Goal: Information Seeking & Learning: Find specific page/section

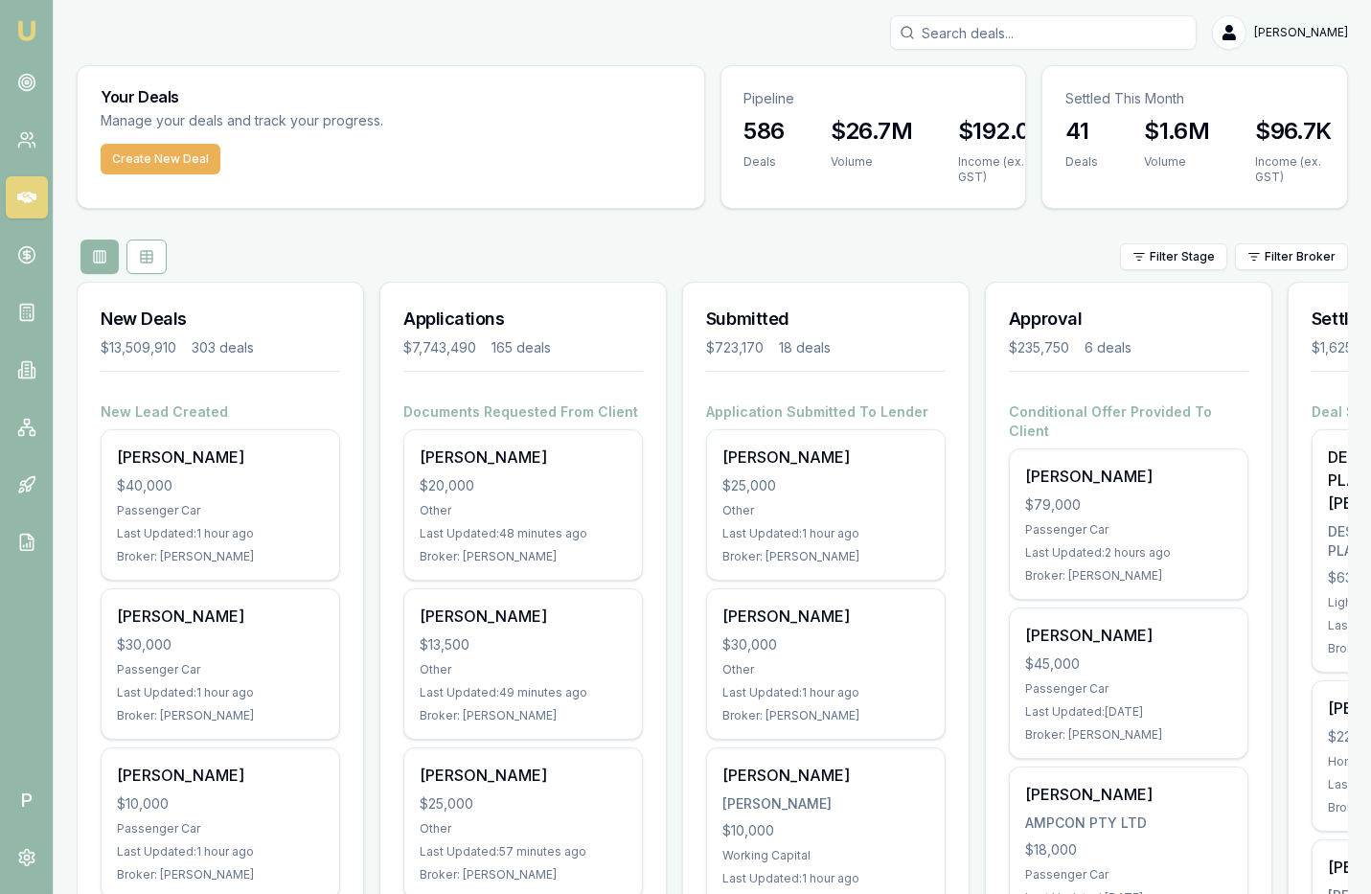
click at [984, 33] on input "Search deals" at bounding box center [1043, 32] width 307 height 34
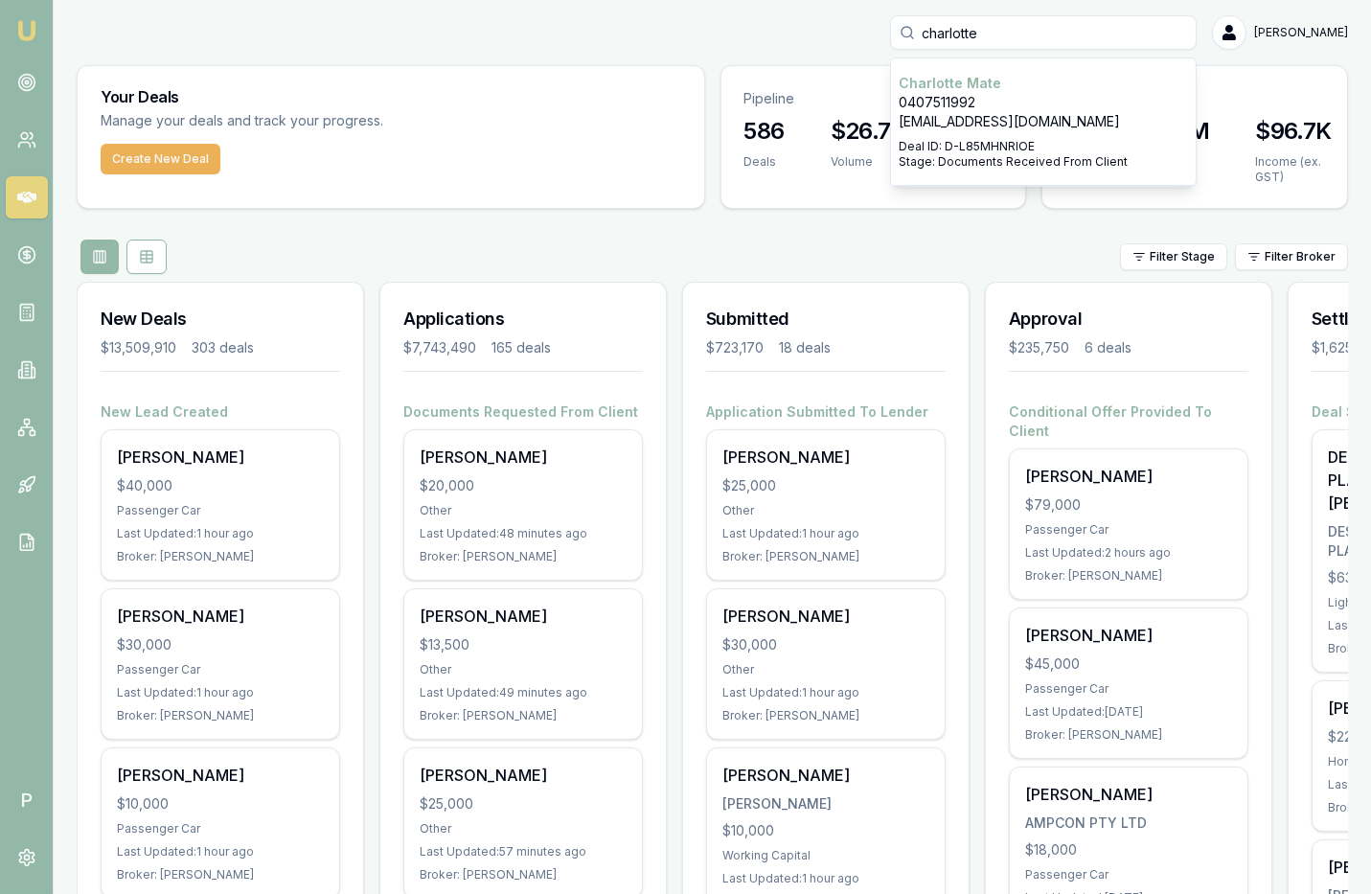
type input "charlotte"
click at [993, 81] on p "[PERSON_NAME]" at bounding box center [1043, 83] width 289 height 19
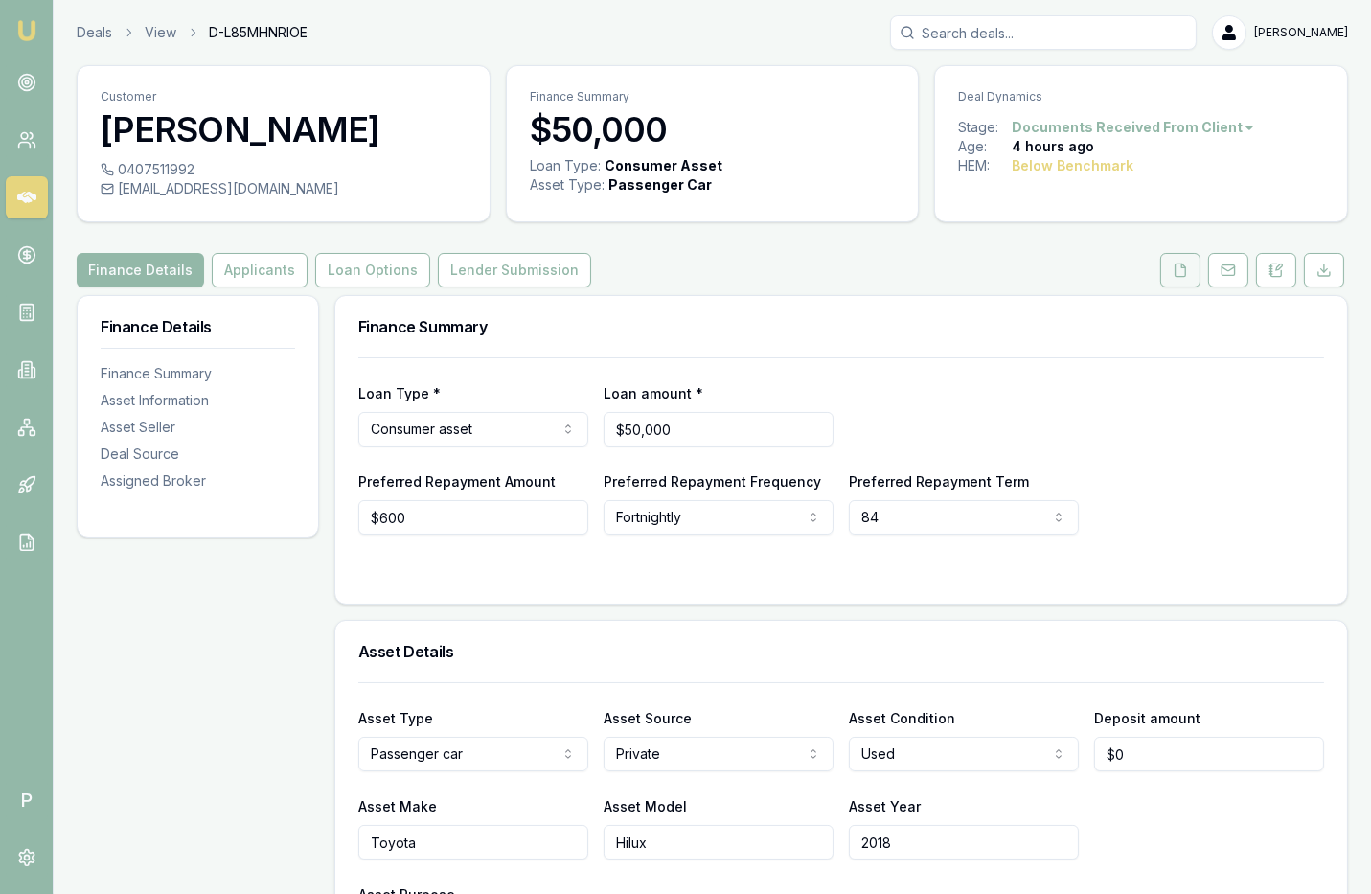
click at [1179, 267] on icon at bounding box center [1180, 269] width 15 height 15
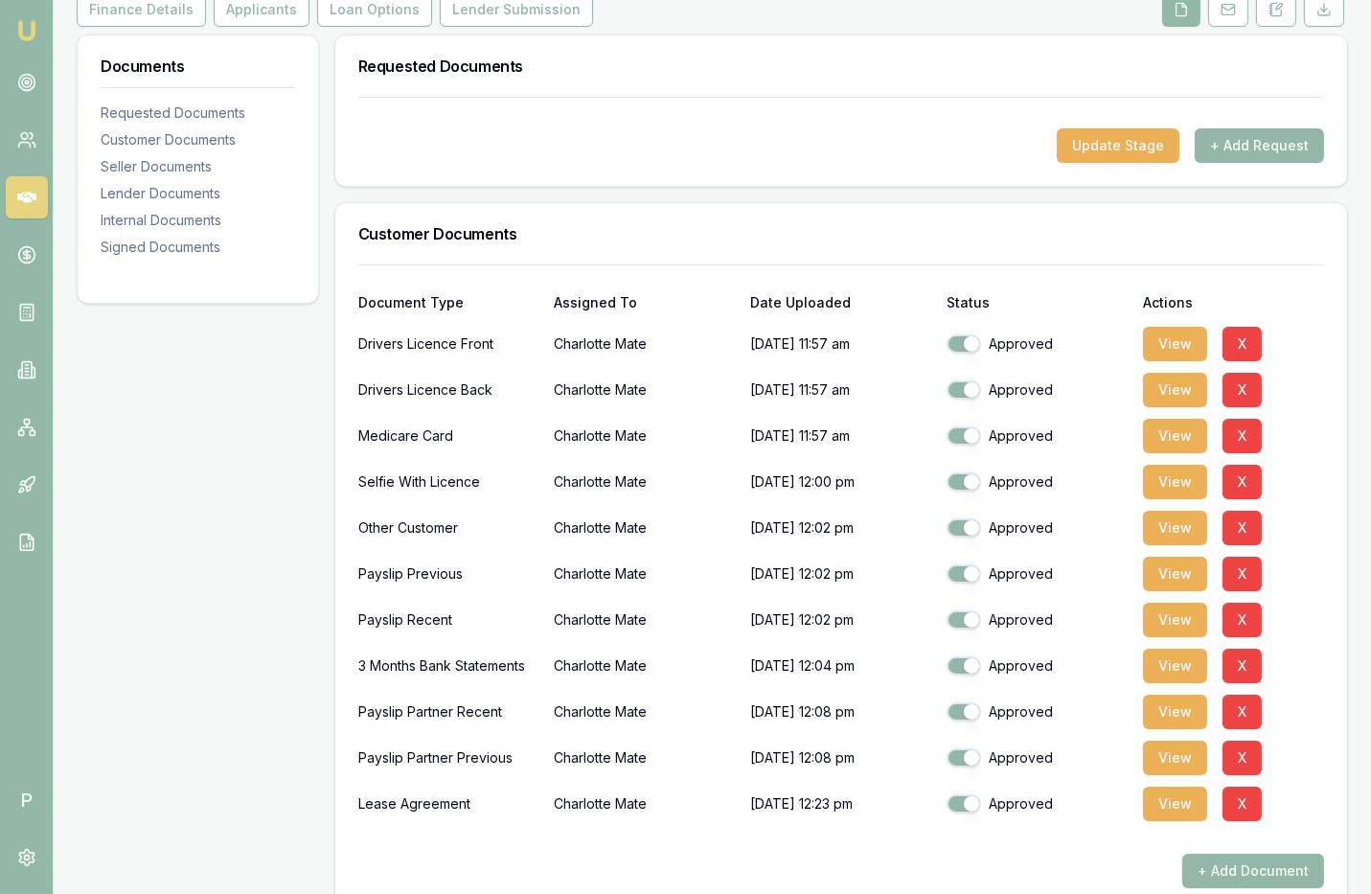
scroll to position [352, 0]
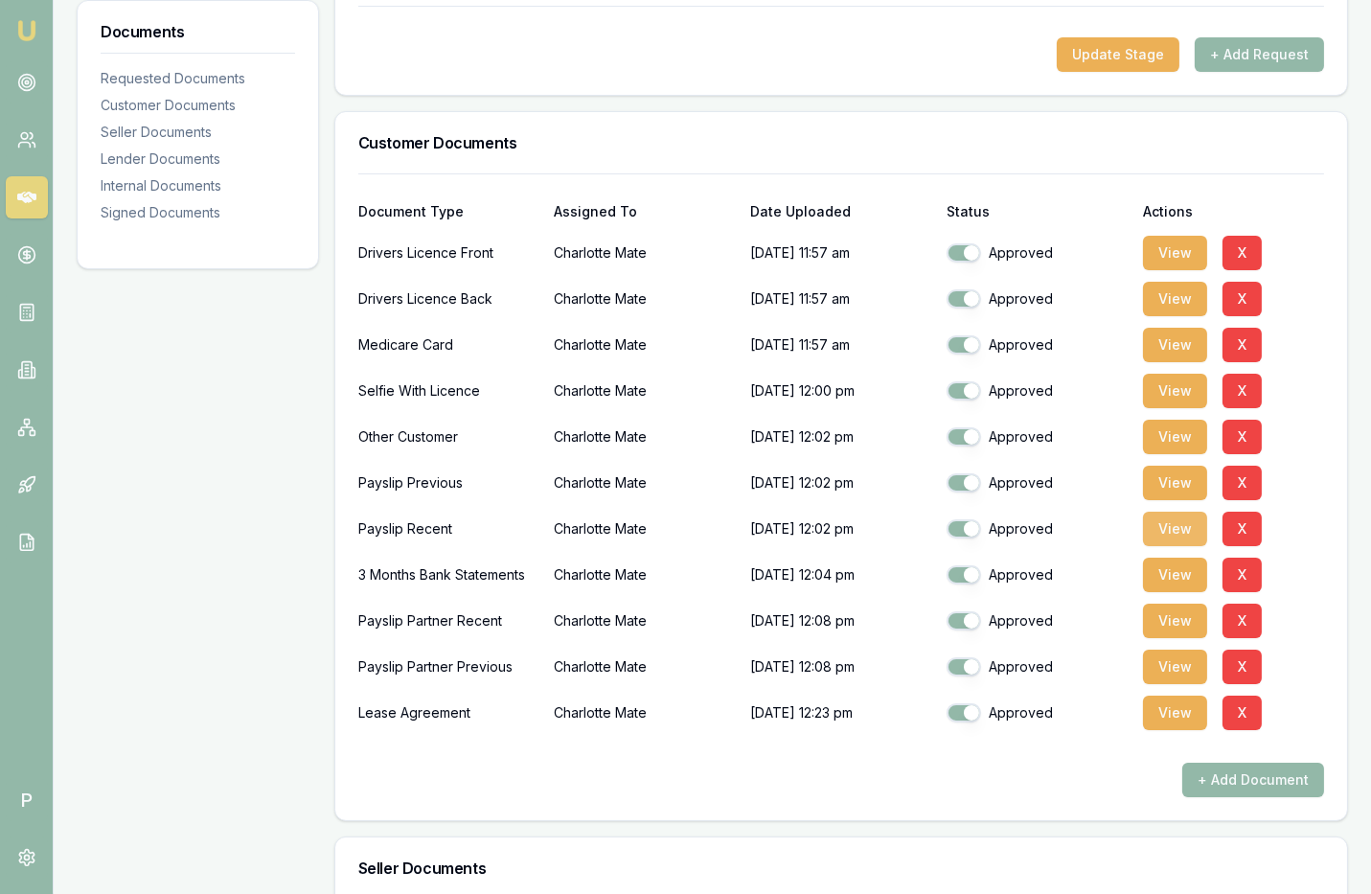
click at [1168, 518] on button "View" at bounding box center [1175, 529] width 64 height 34
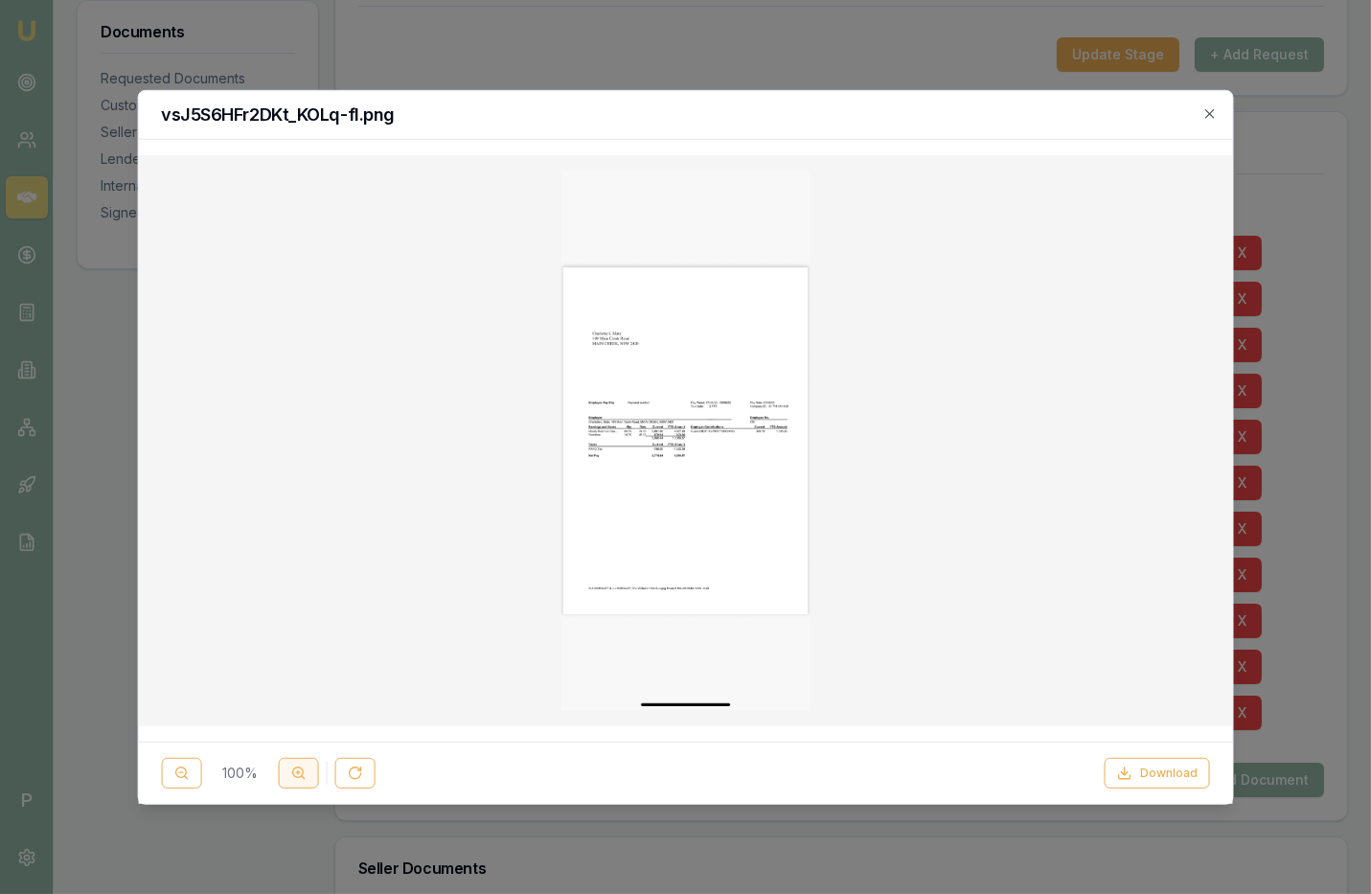
click at [297, 770] on line at bounding box center [297, 772] width 0 height 4
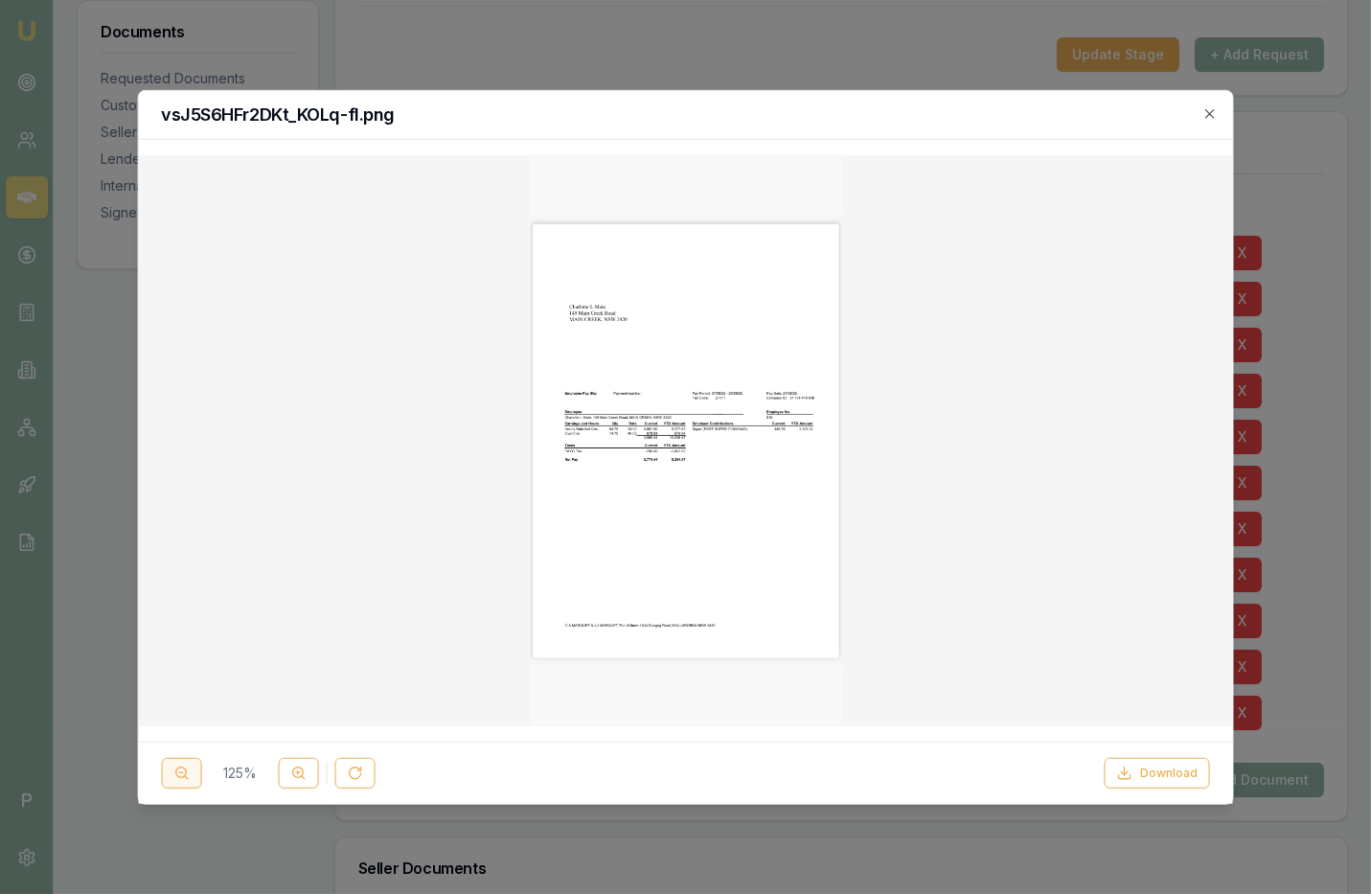
click at [196, 772] on button at bounding box center [181, 773] width 40 height 31
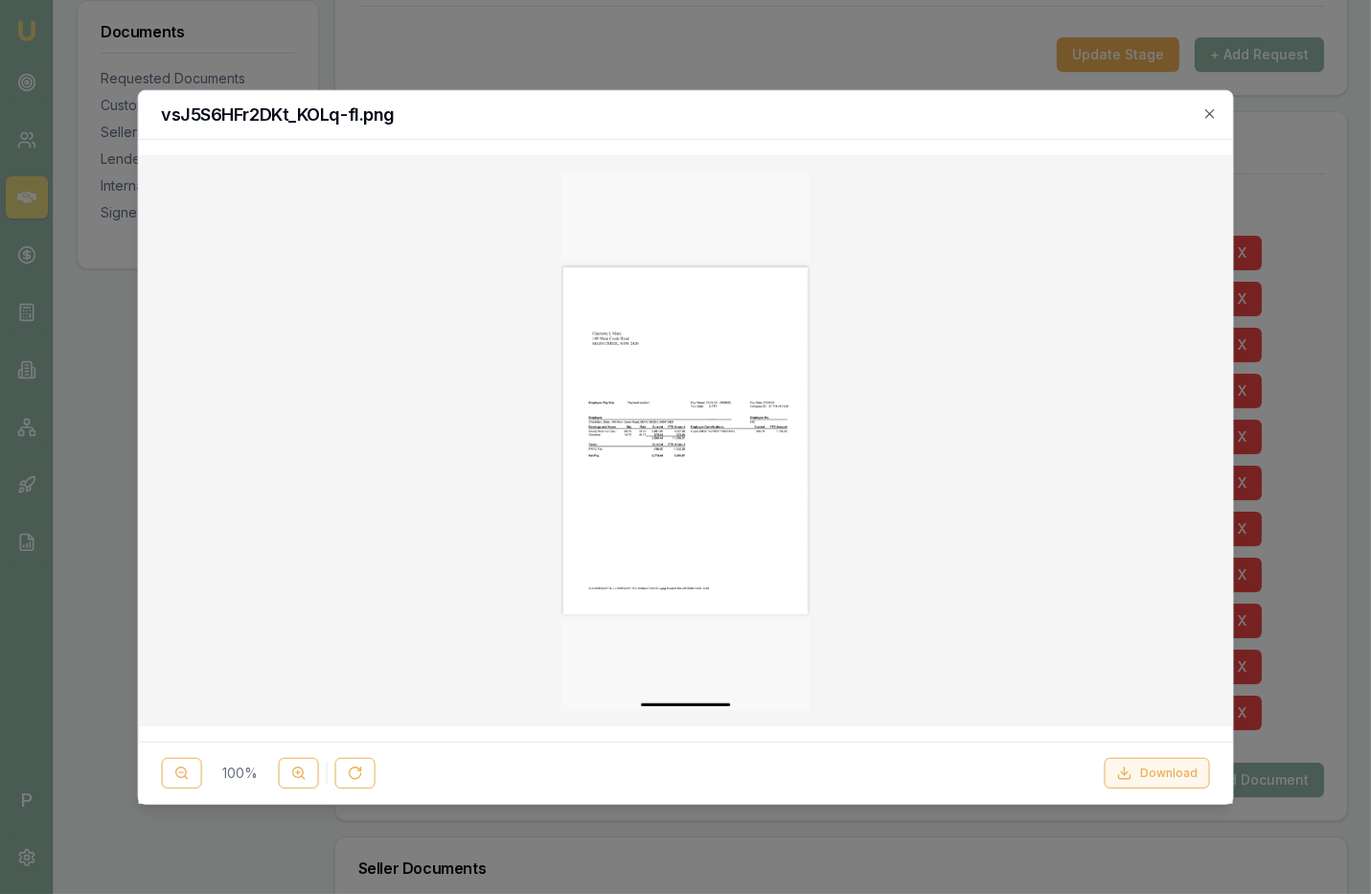
click at [1149, 776] on button "Download" at bounding box center [1157, 773] width 105 height 31
click at [297, 771] on line at bounding box center [297, 772] width 0 height 4
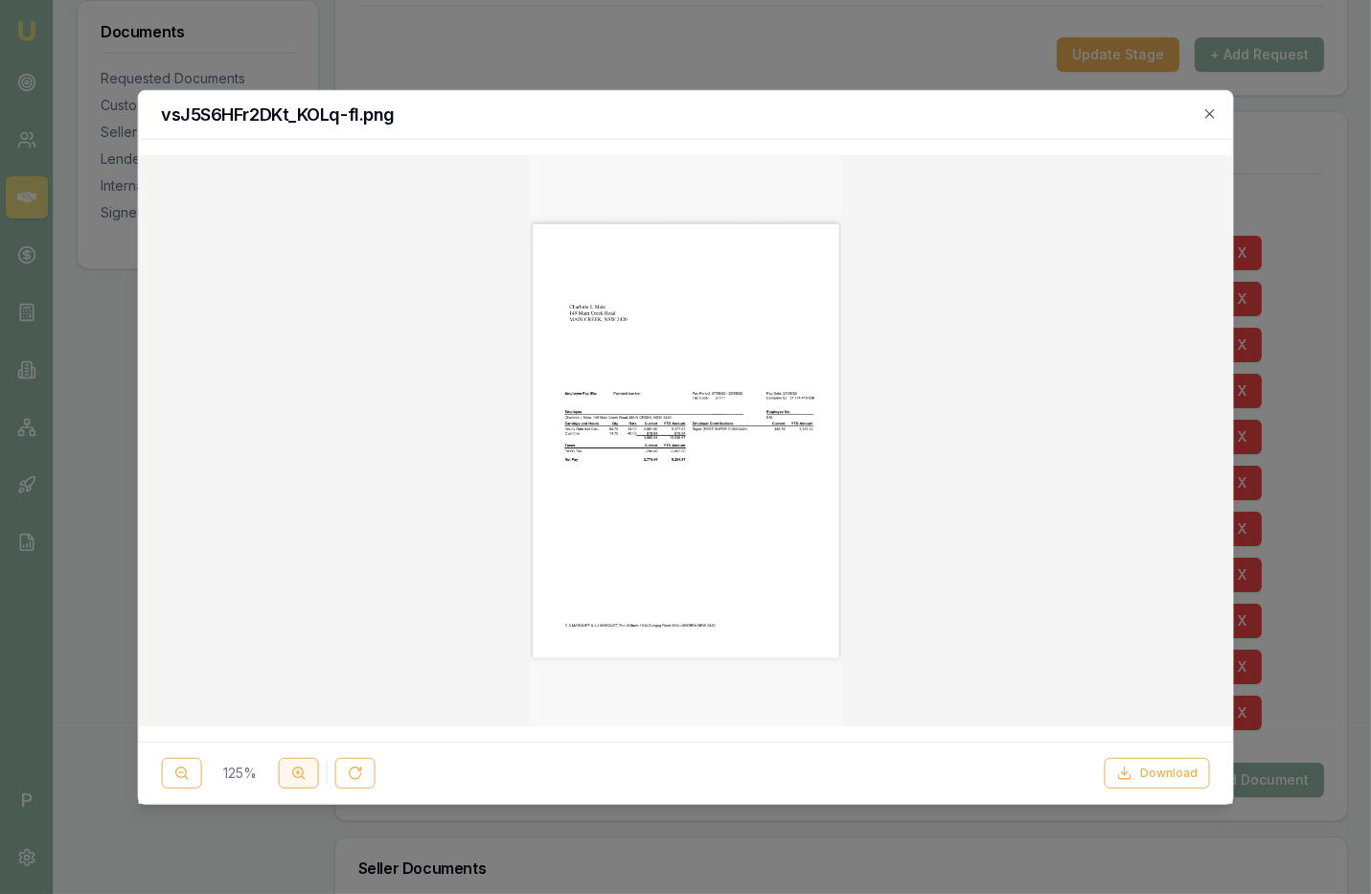
click at [297, 771] on line at bounding box center [297, 772] width 0 height 4
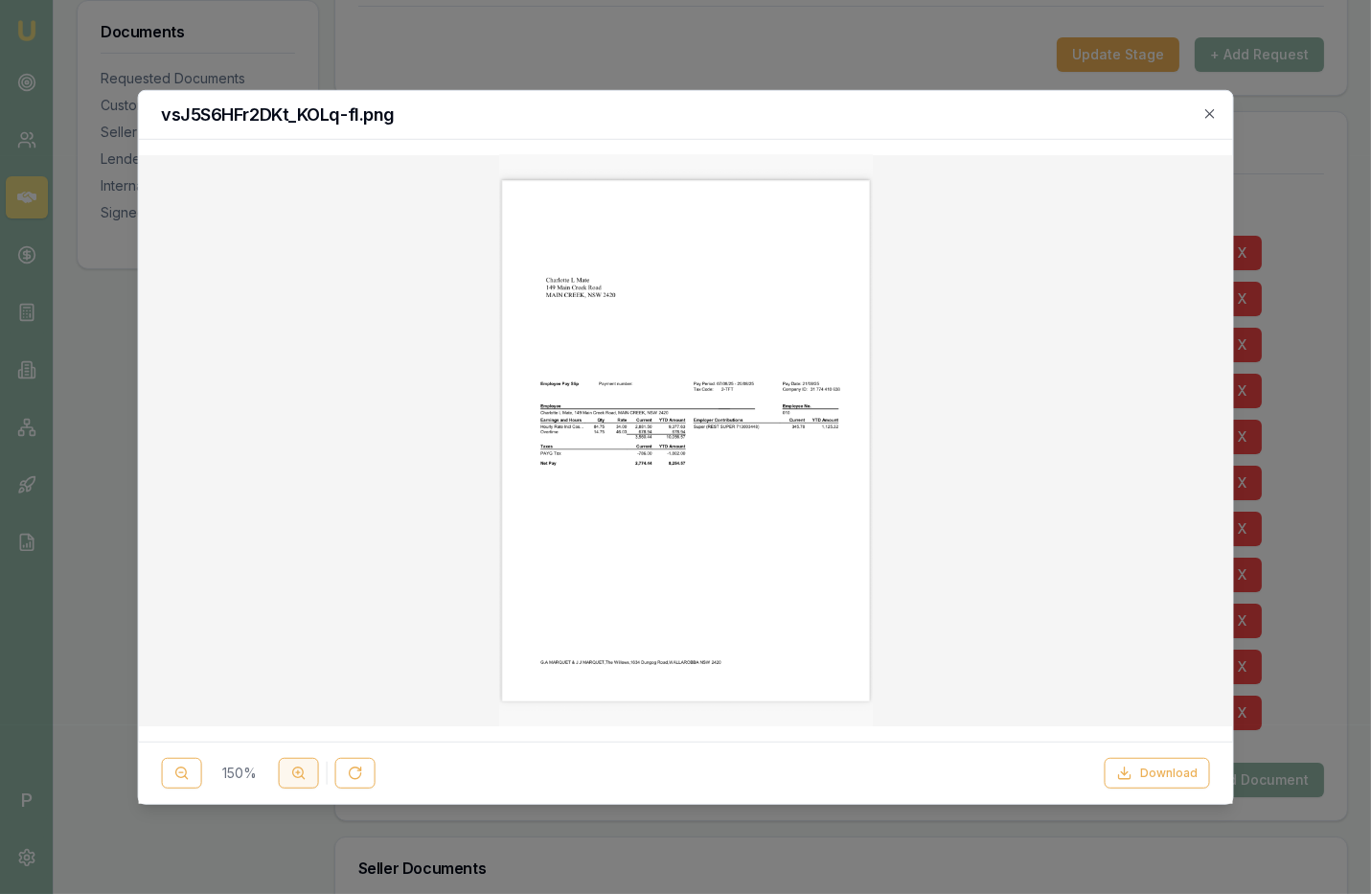
click at [297, 771] on line at bounding box center [297, 772] width 0 height 4
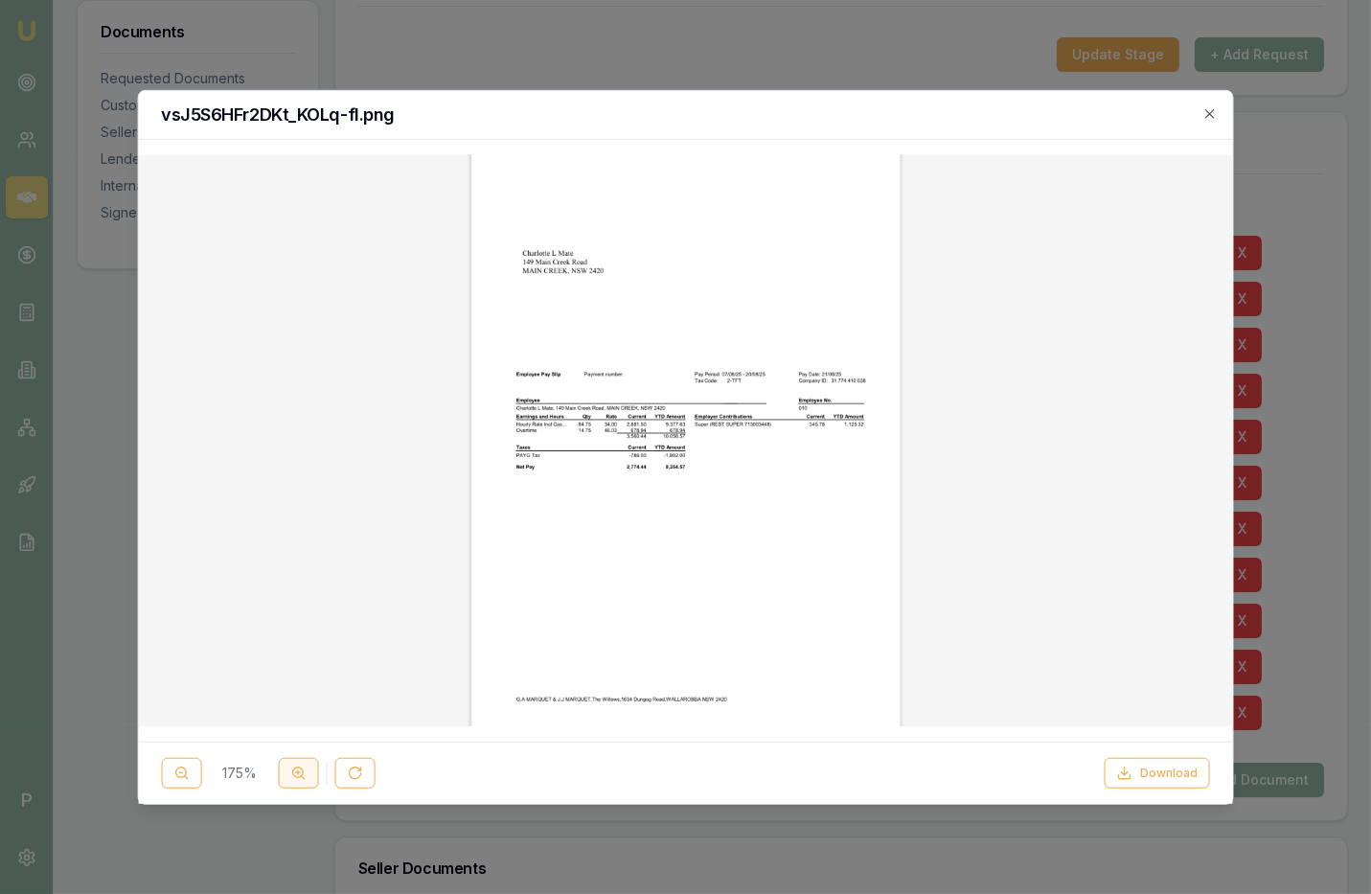
click at [297, 771] on line at bounding box center [297, 772] width 0 height 4
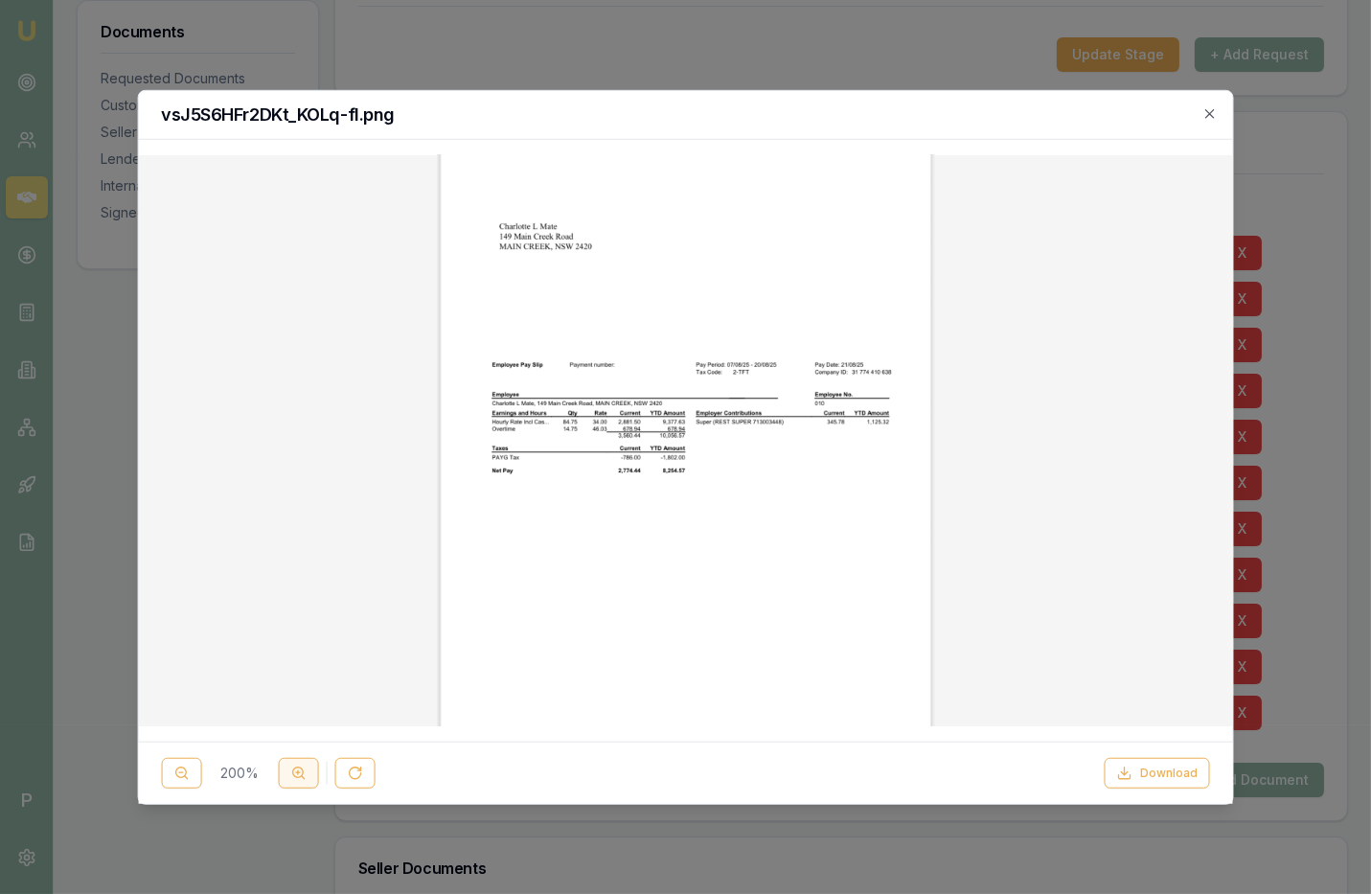
click at [297, 771] on line at bounding box center [297, 772] width 0 height 4
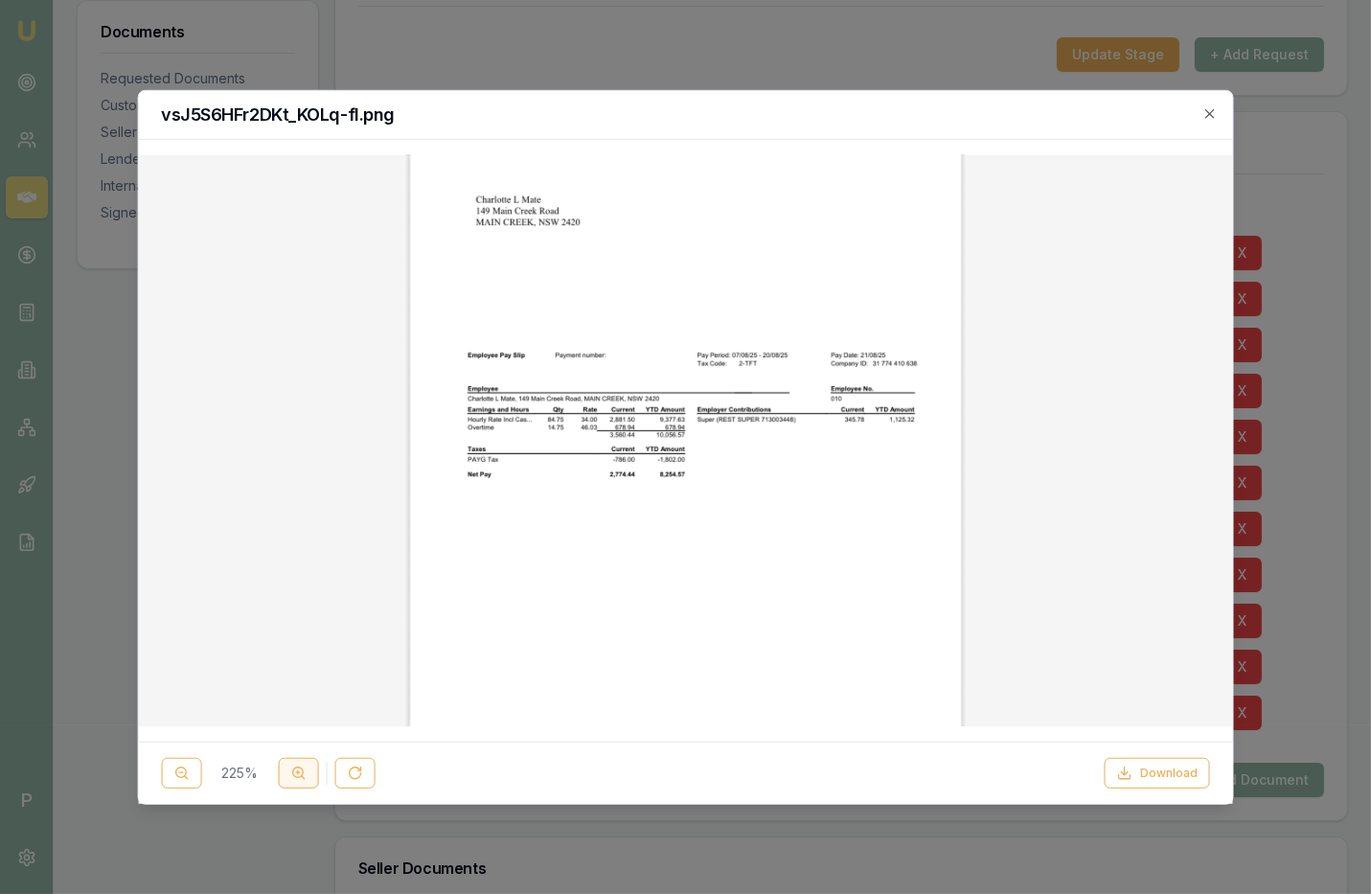
click at [297, 771] on line at bounding box center [297, 772] width 0 height 4
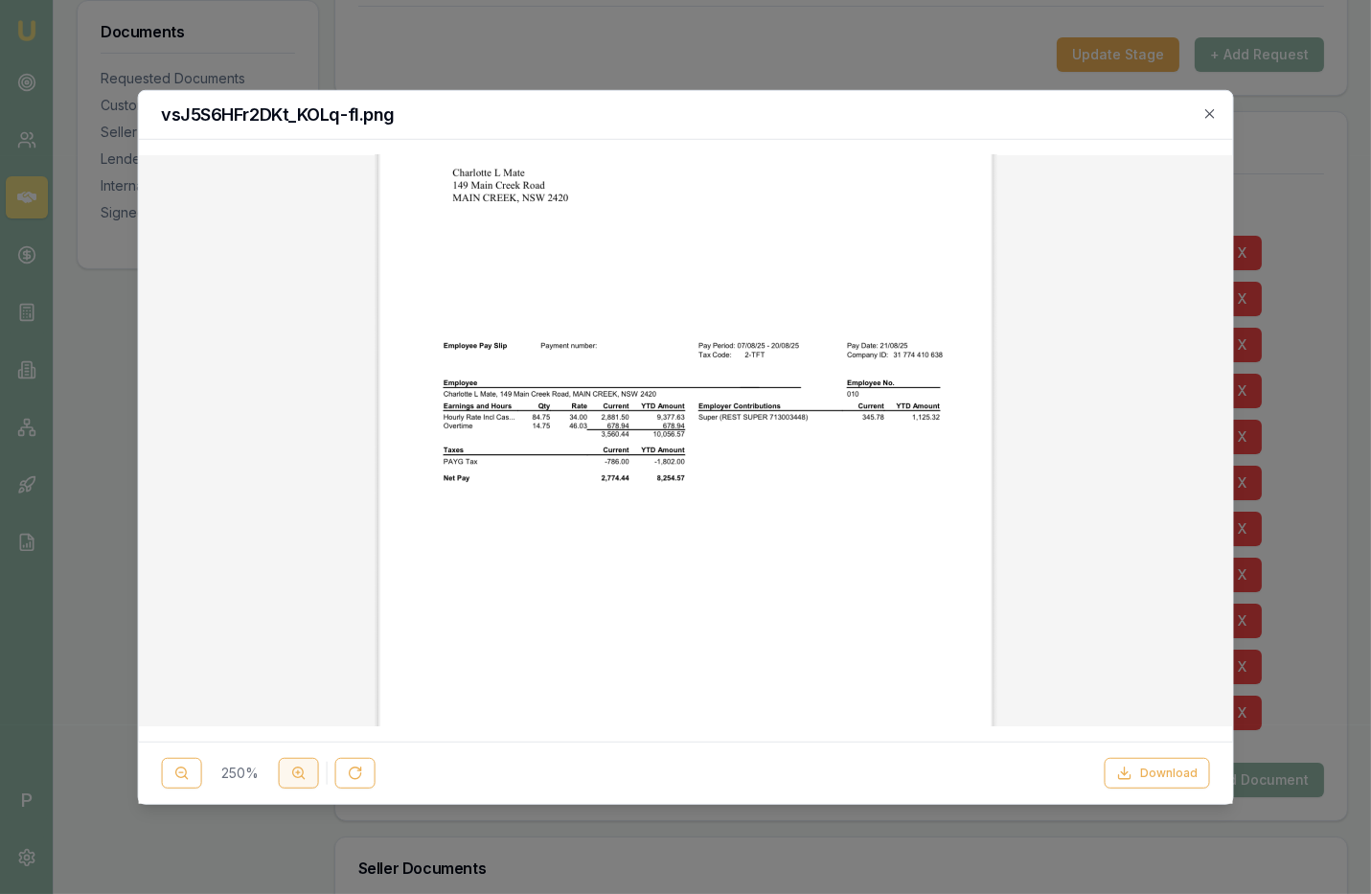
click at [297, 771] on line at bounding box center [297, 772] width 0 height 4
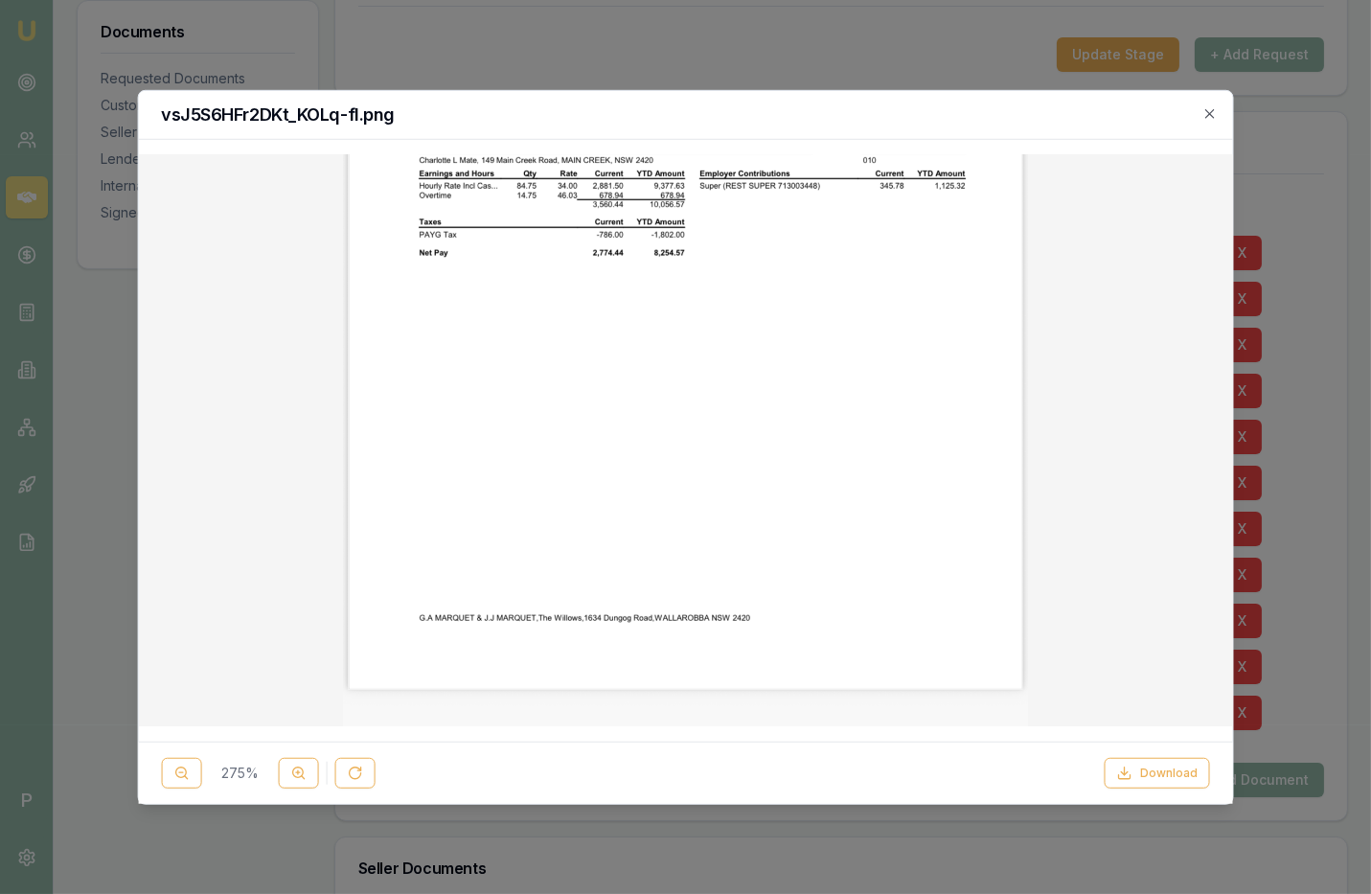
scroll to position [0, 0]
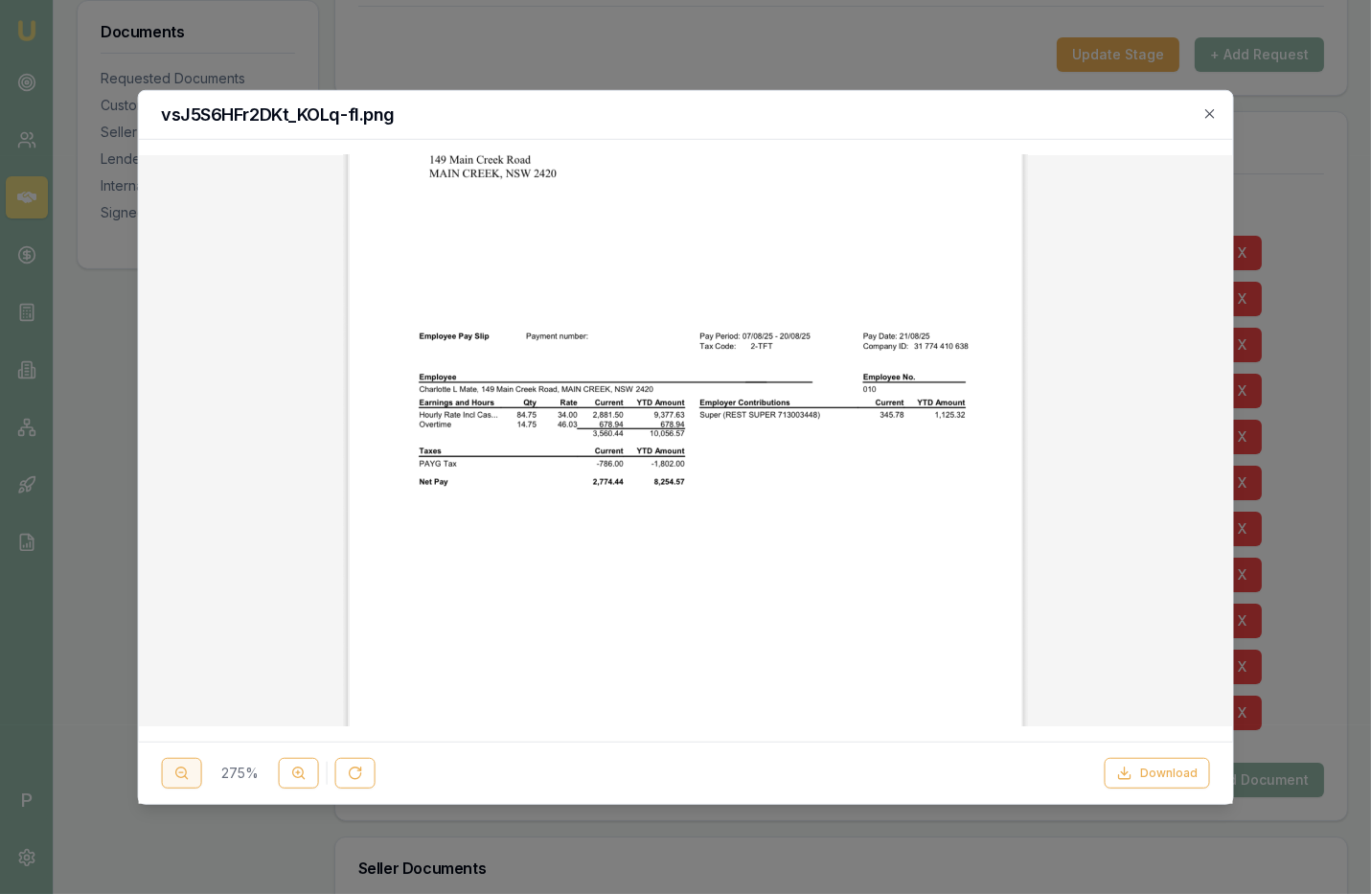
click at [178, 777] on icon at bounding box center [180, 772] width 15 height 15
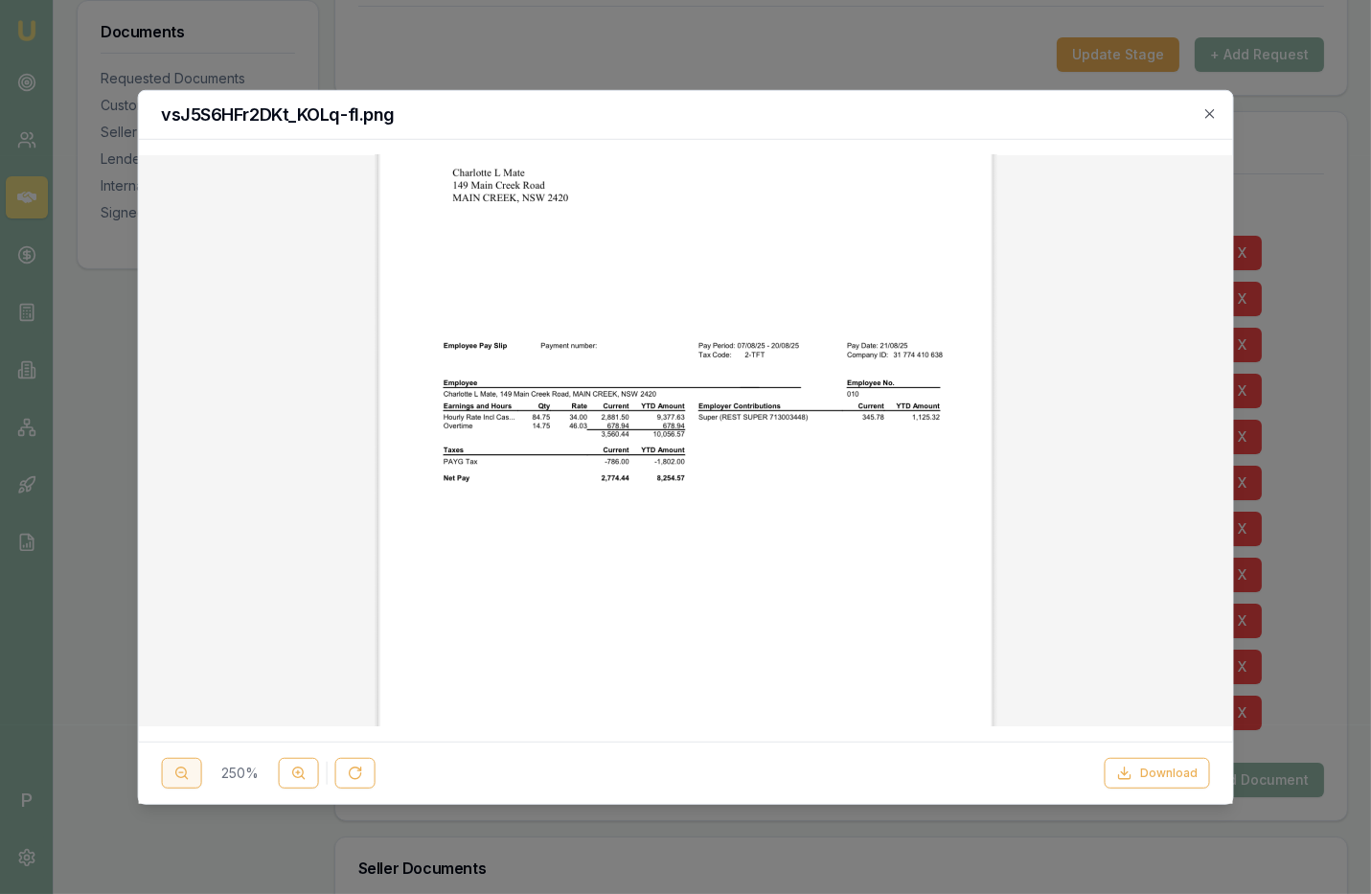
click at [178, 777] on icon at bounding box center [180, 772] width 15 height 15
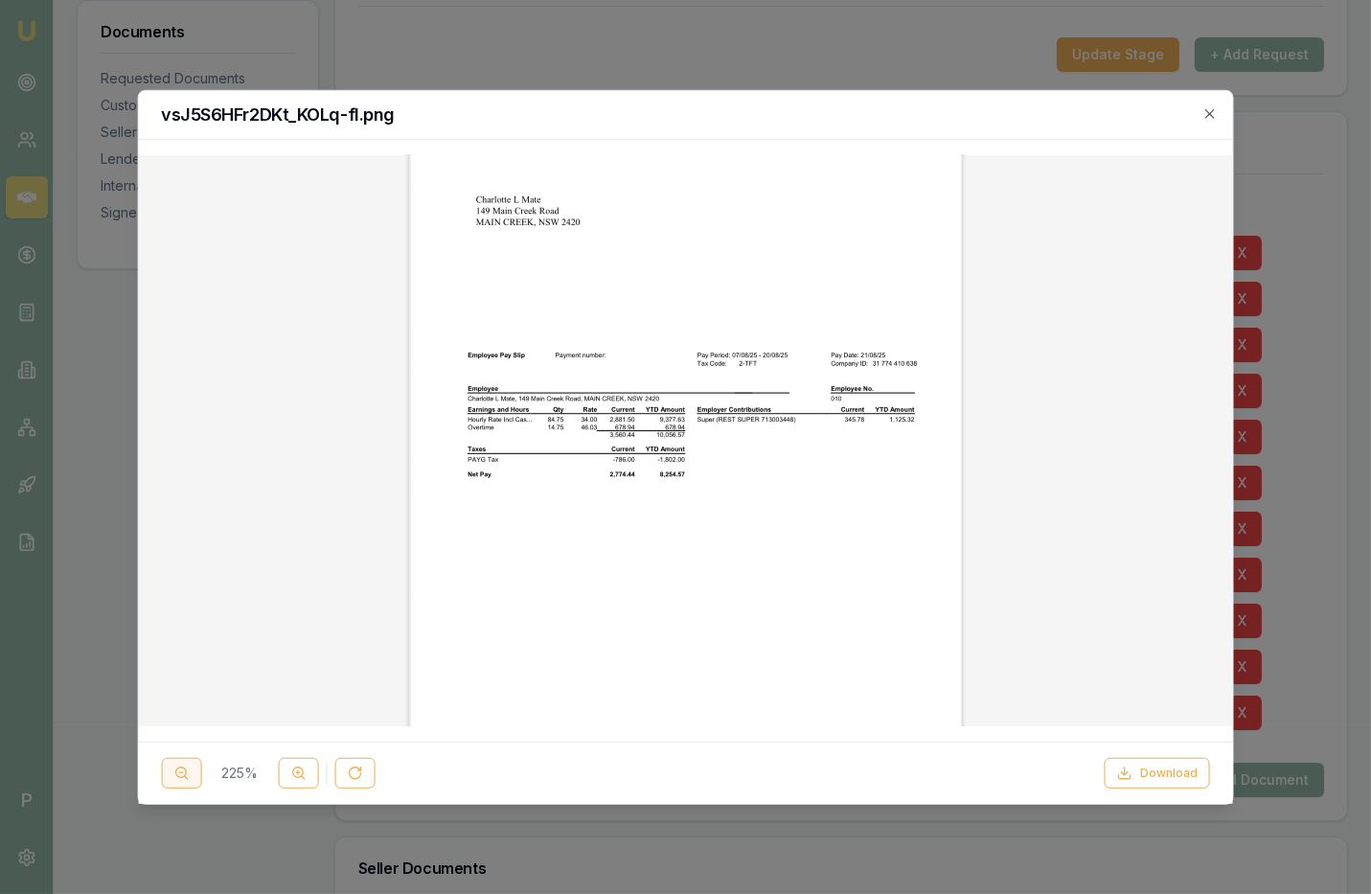
click at [185, 770] on icon at bounding box center [180, 772] width 15 height 15
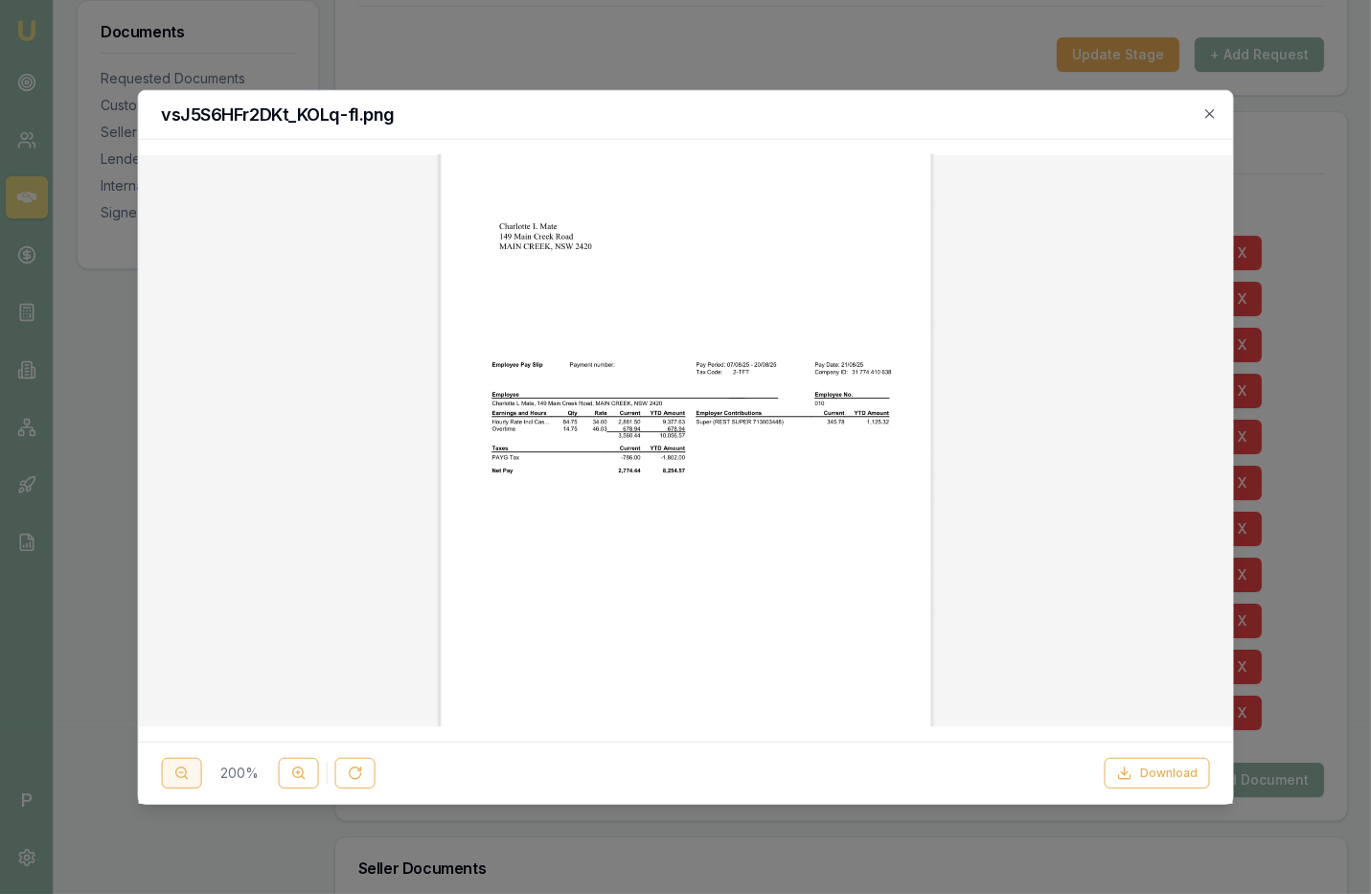
click at [185, 770] on icon at bounding box center [180, 772] width 15 height 15
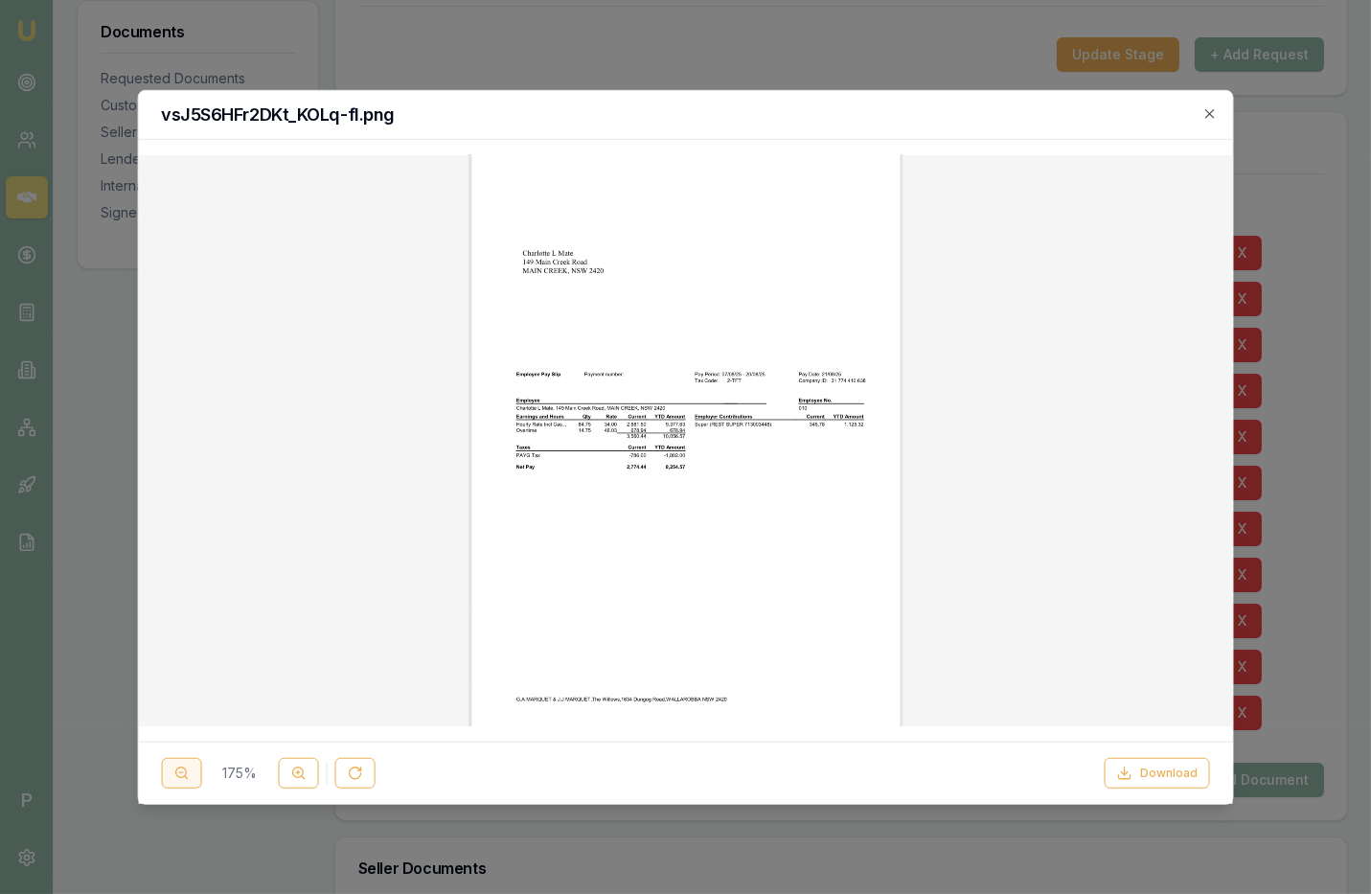
click at [184, 783] on button at bounding box center [181, 773] width 40 height 31
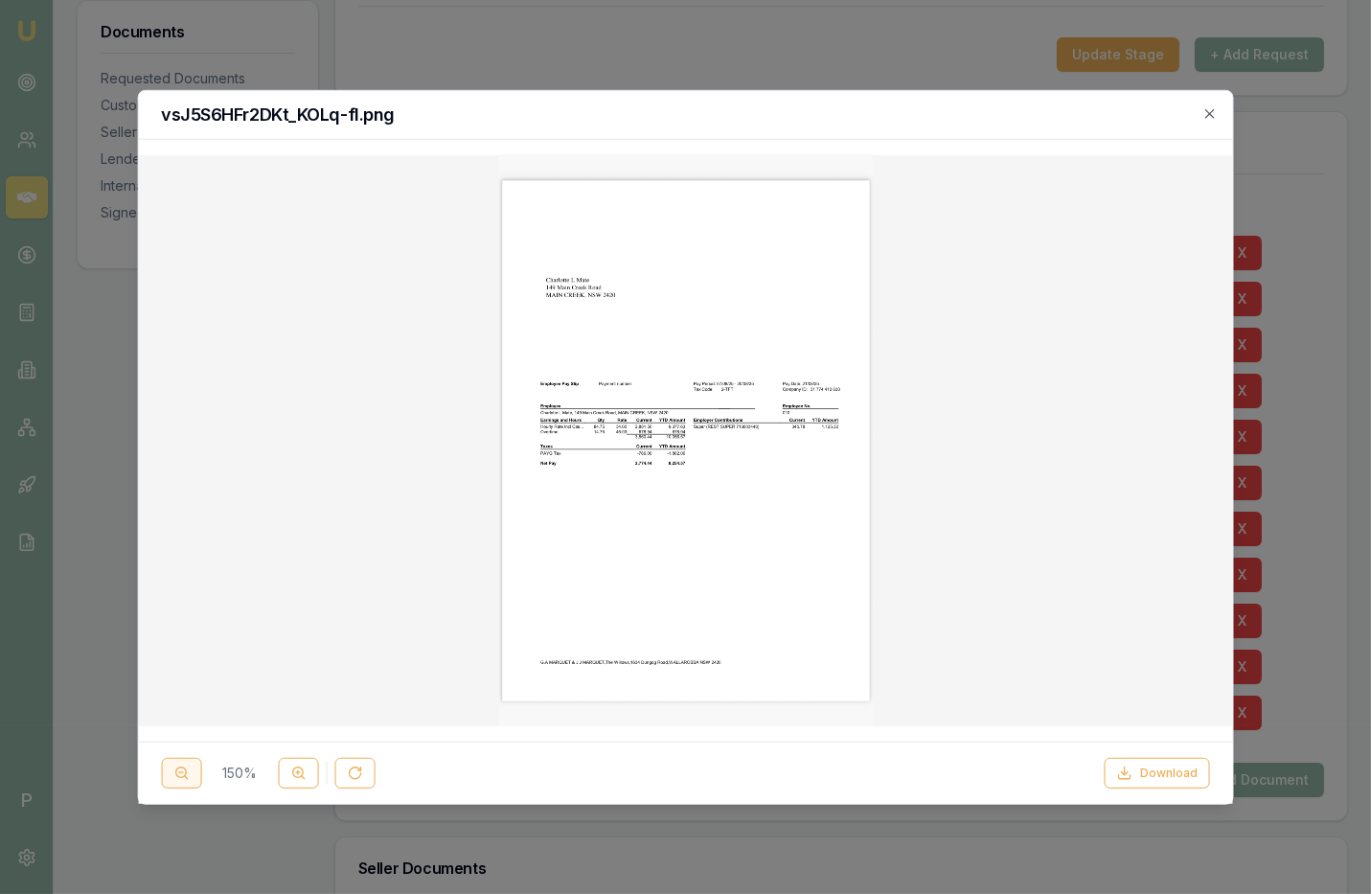
click at [185, 773] on icon at bounding box center [180, 772] width 15 height 15
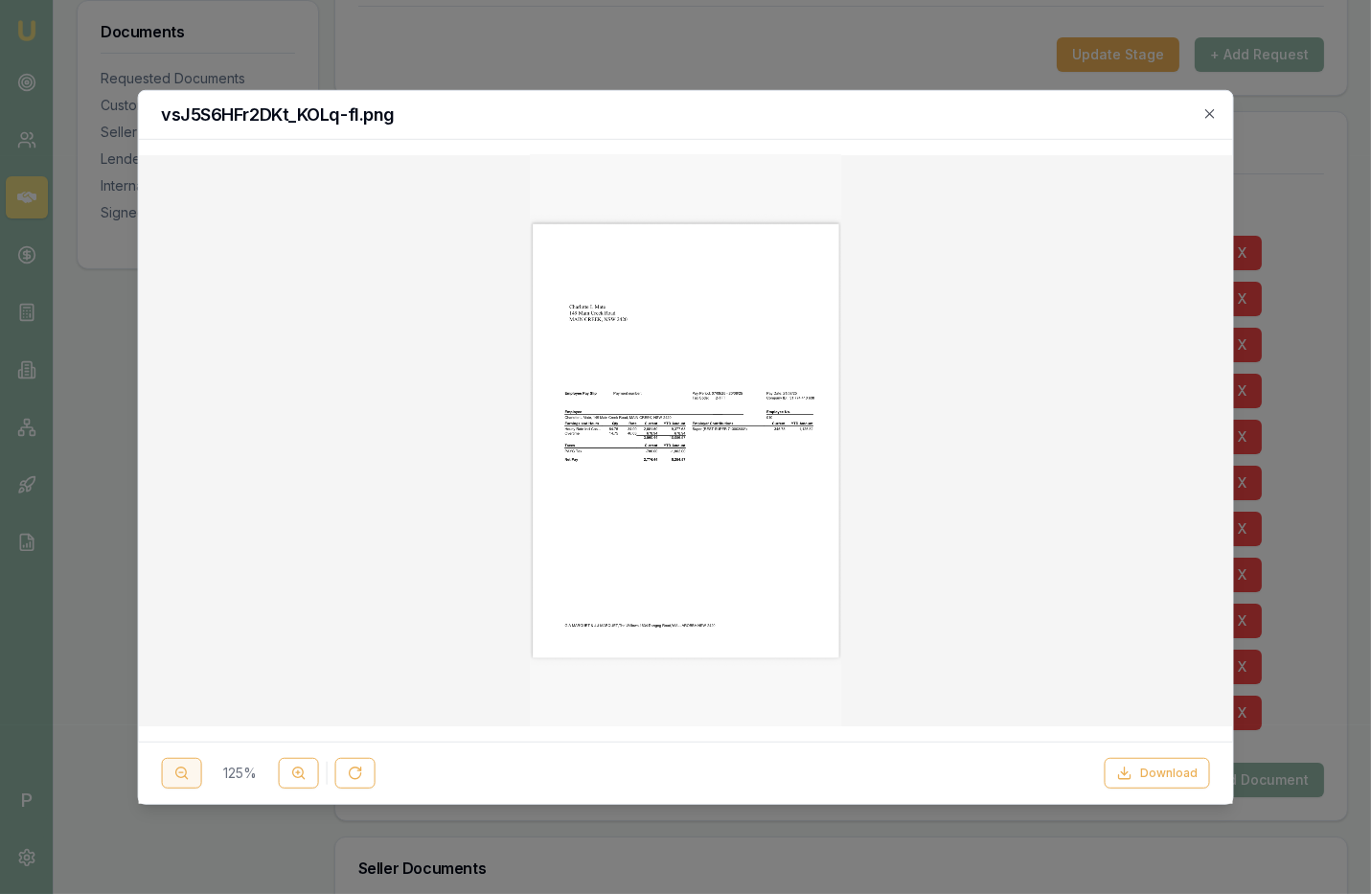
click at [185, 773] on icon at bounding box center [180, 772] width 15 height 15
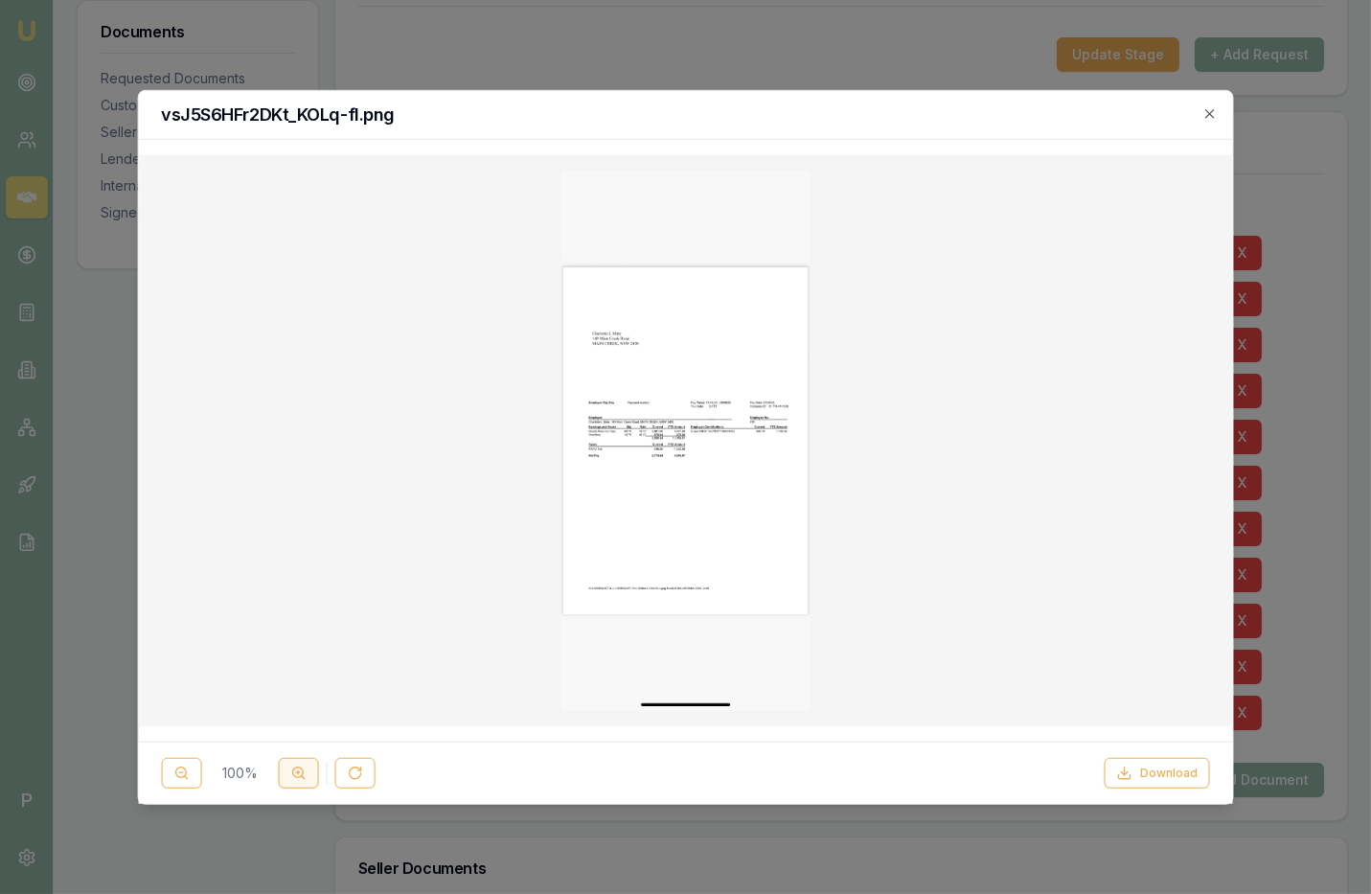
click at [284, 766] on button at bounding box center [298, 773] width 40 height 31
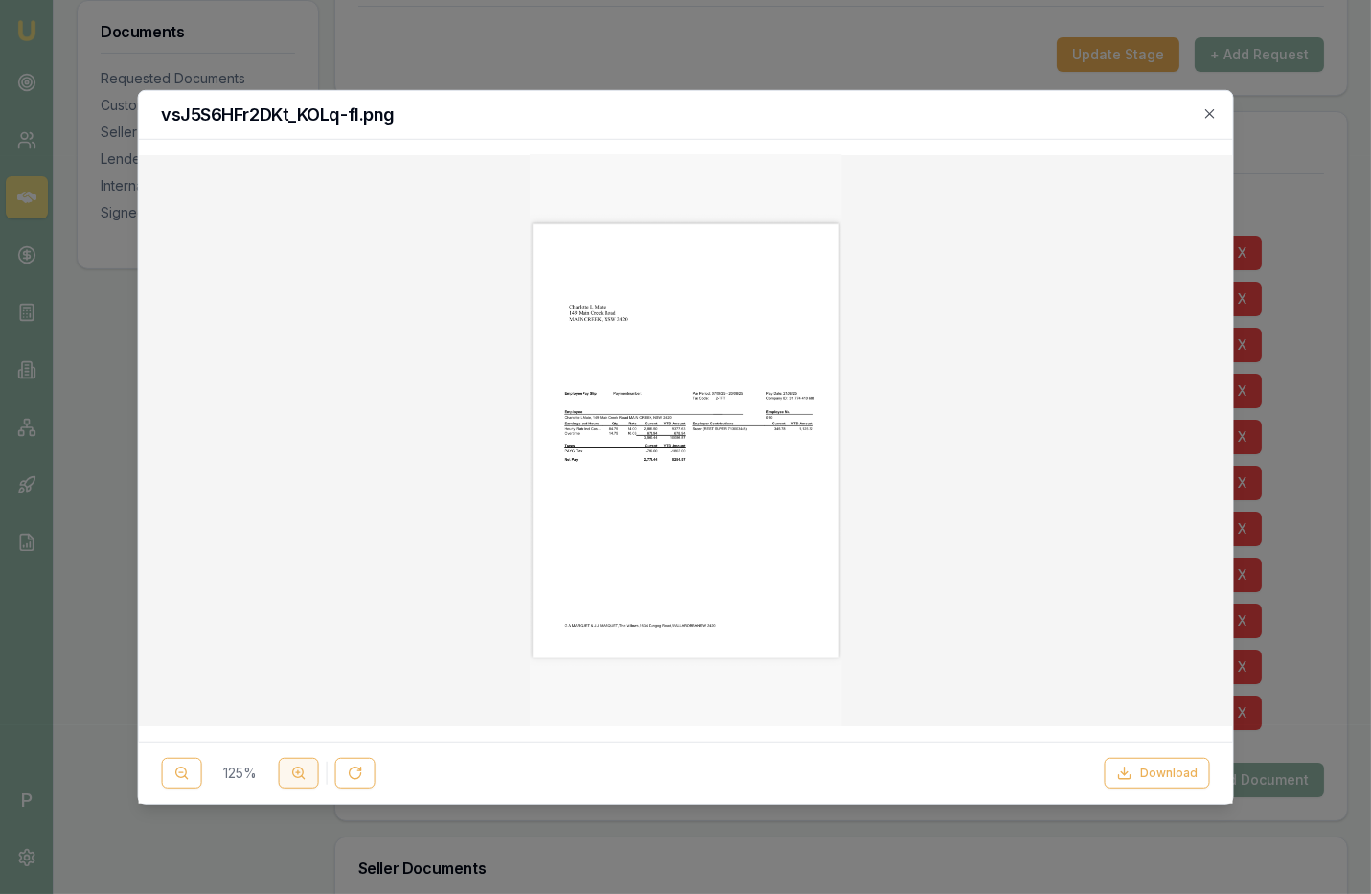
click at [284, 766] on button at bounding box center [298, 773] width 40 height 31
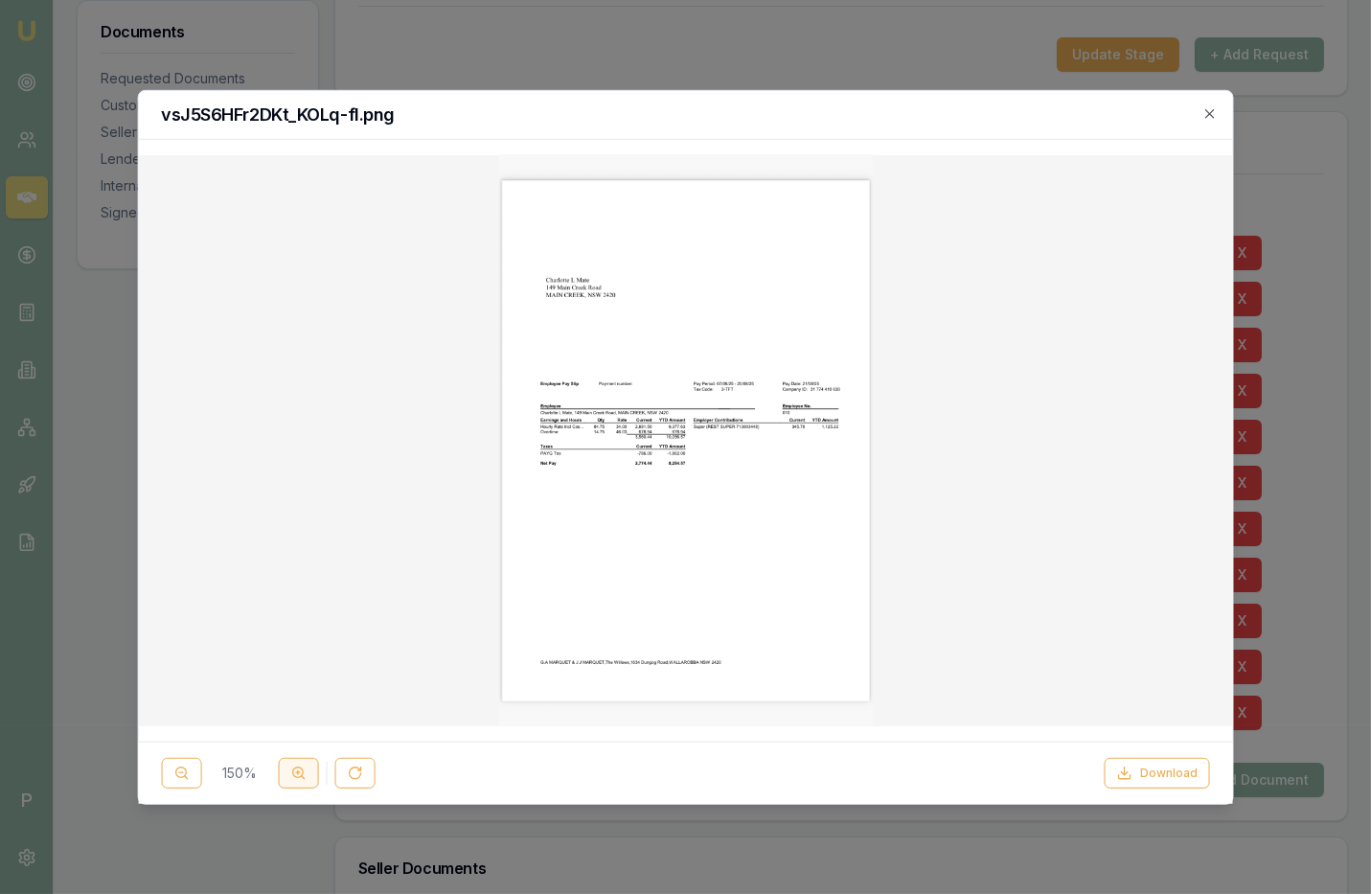
click at [284, 766] on button at bounding box center [298, 773] width 40 height 31
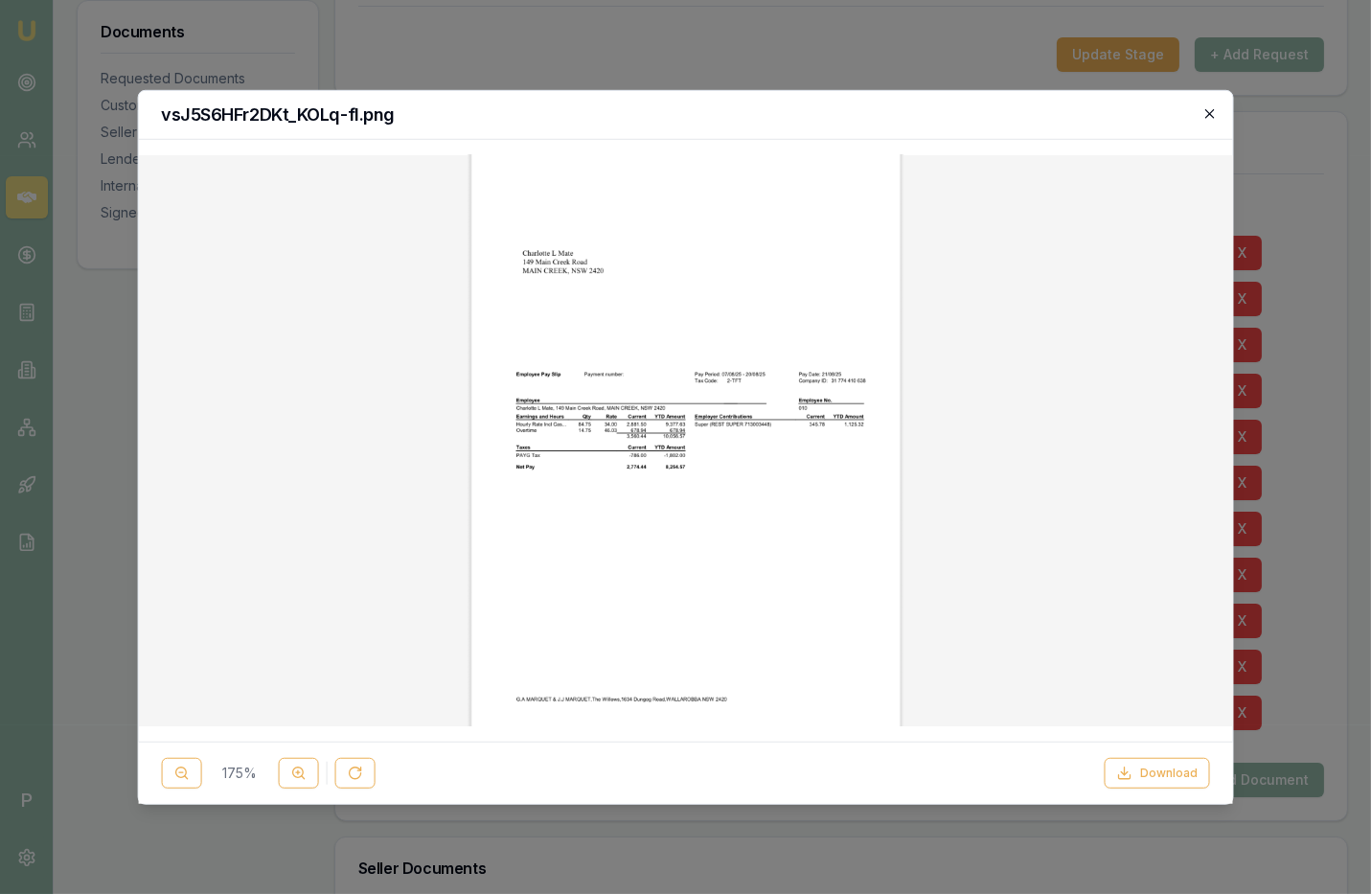
click at [1209, 112] on icon "button" at bounding box center [1209, 112] width 15 height 15
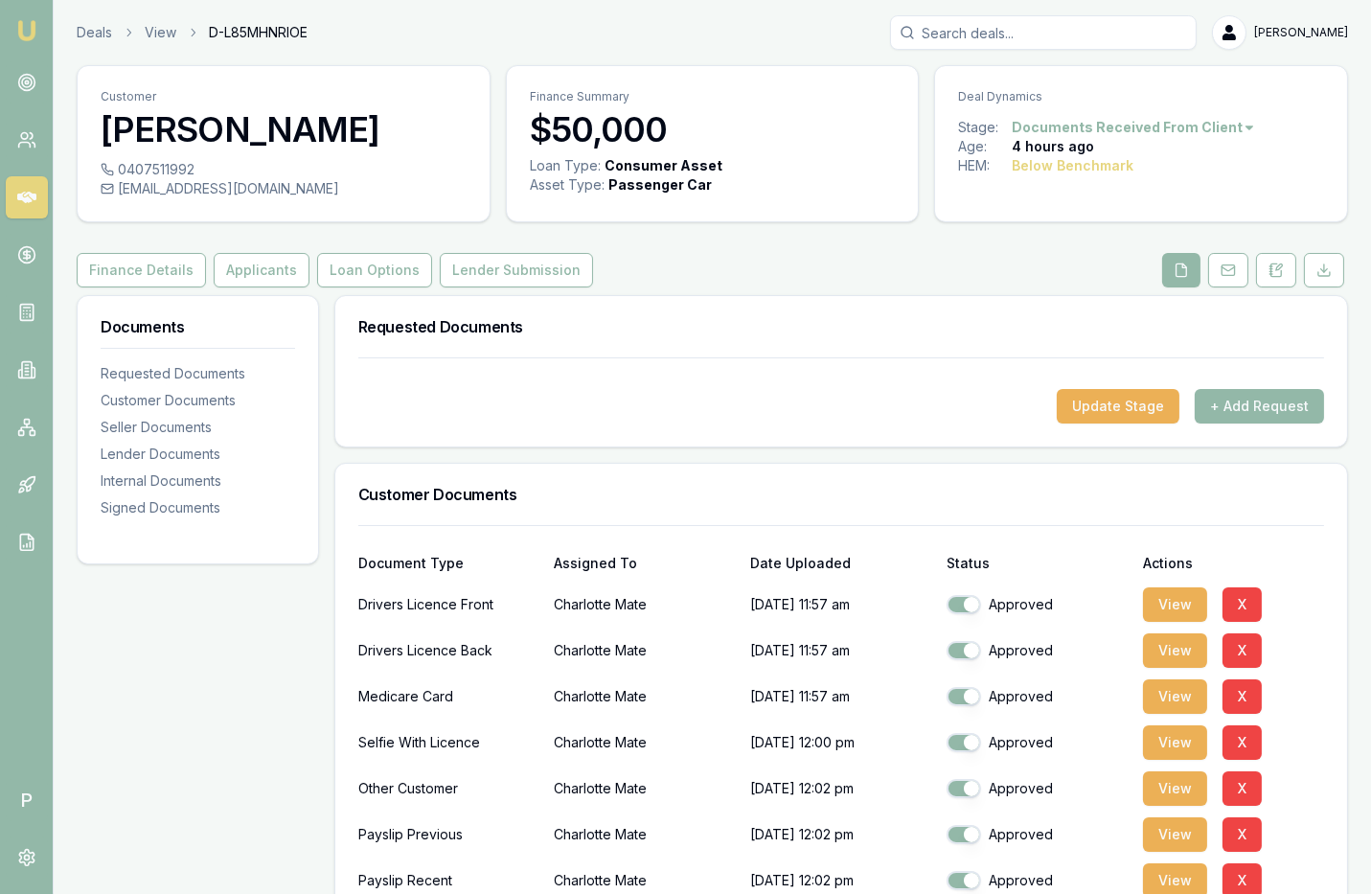
click at [1080, 43] on input "Search deals" at bounding box center [1043, 32] width 307 height 34
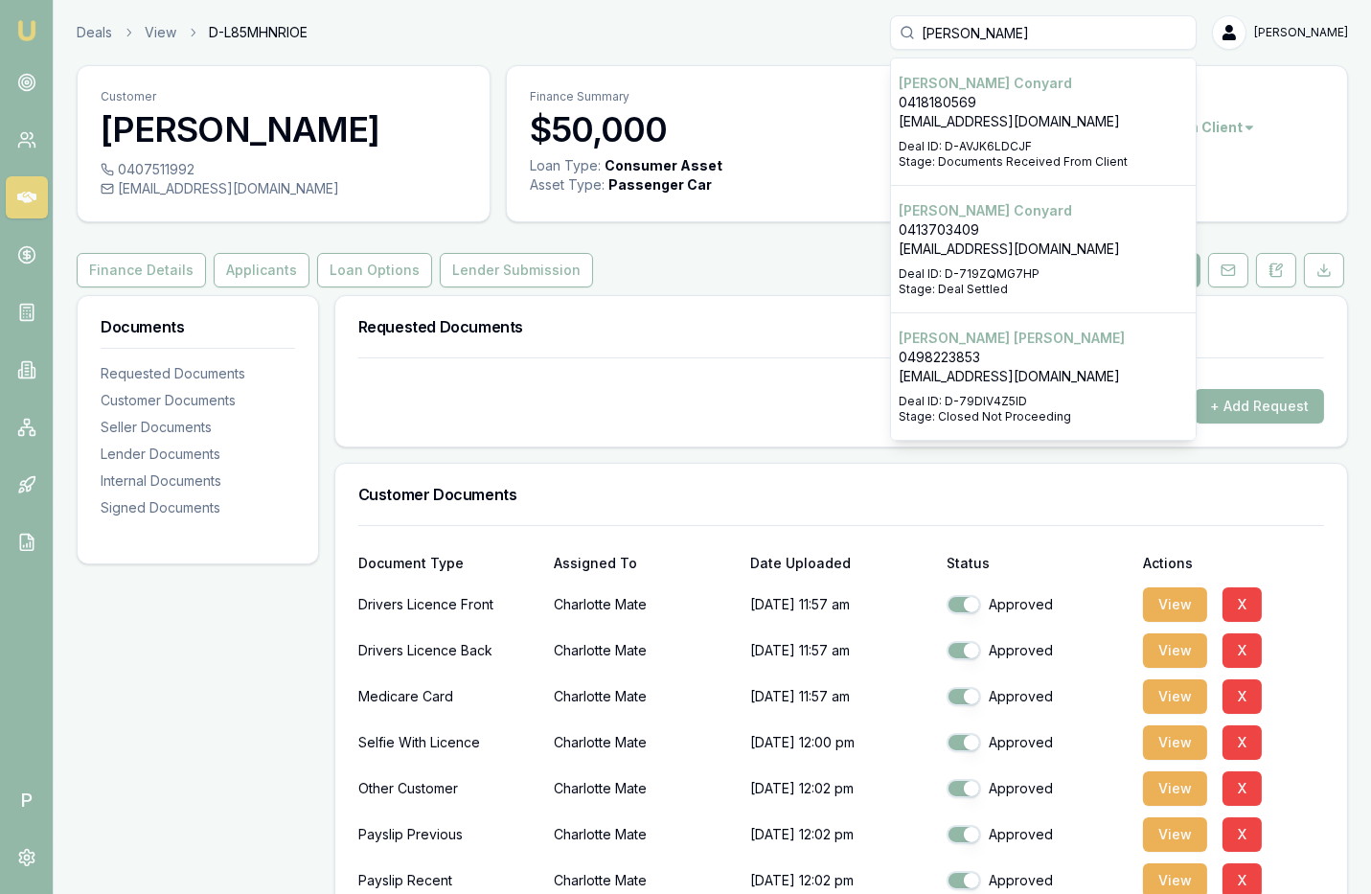
type input "[PERSON_NAME]"
click at [1035, 97] on p "0418180569" at bounding box center [1043, 102] width 289 height 19
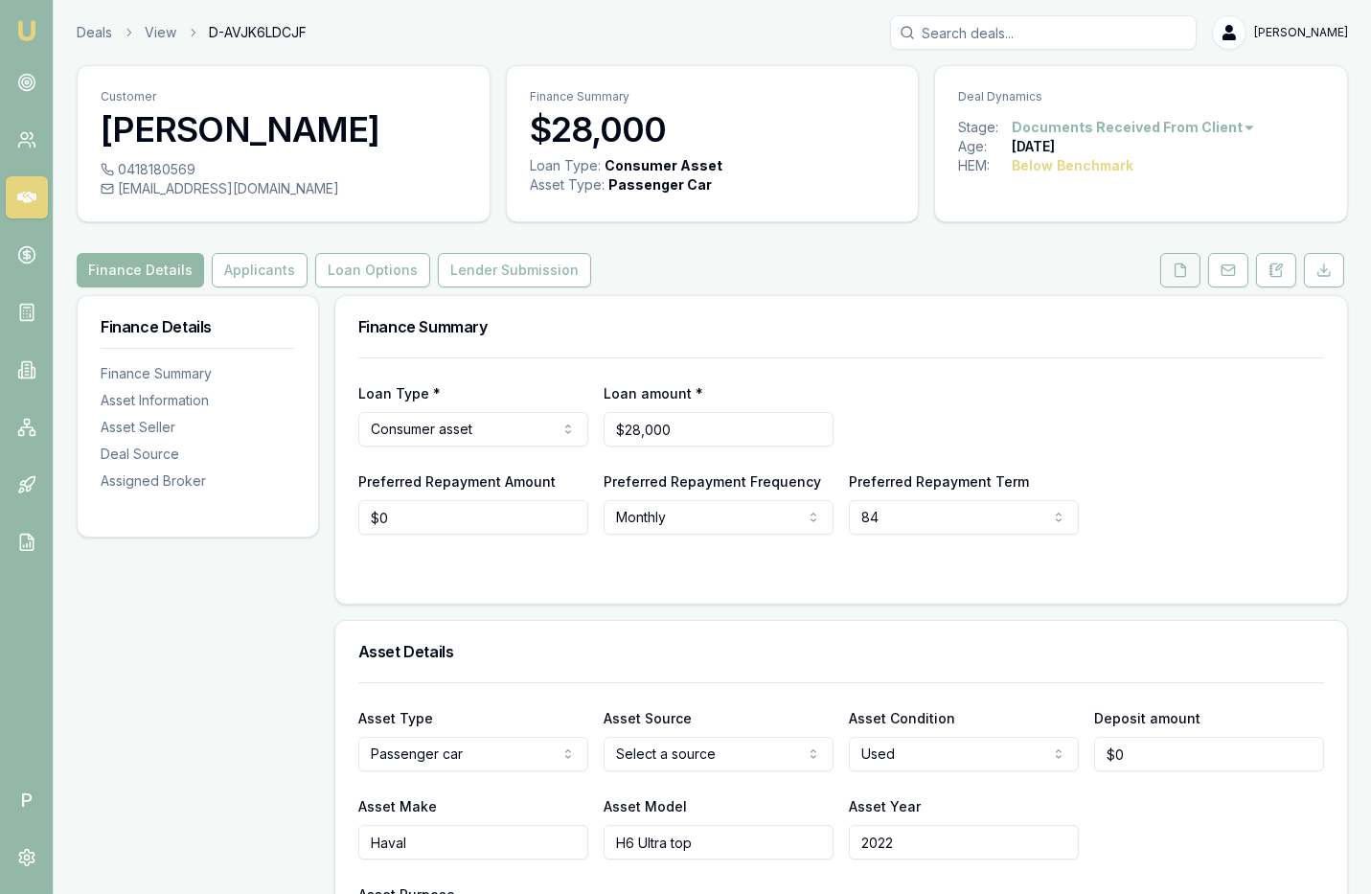
click at [1187, 281] on button at bounding box center [1180, 270] width 40 height 34
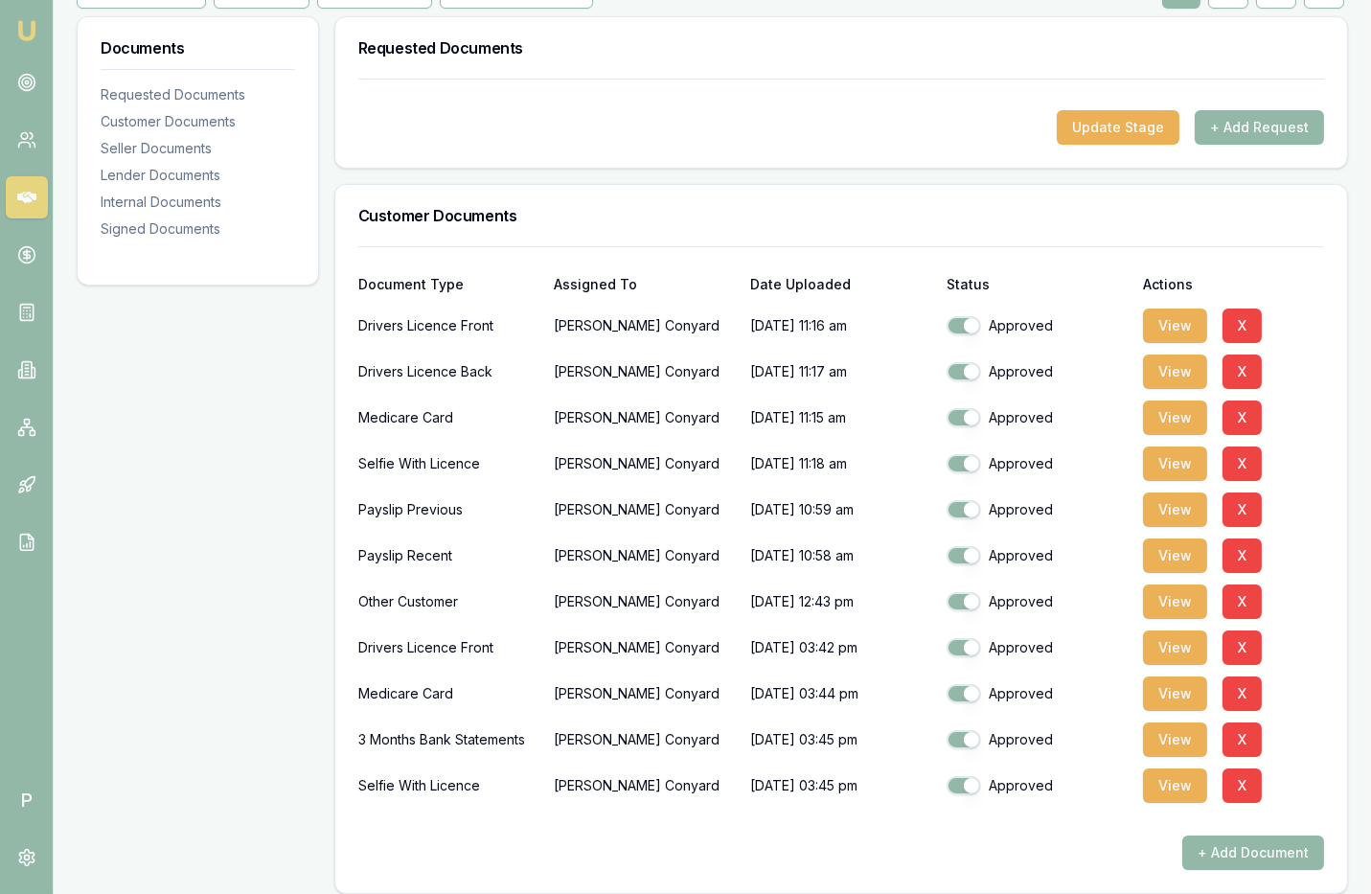
scroll to position [332, 0]
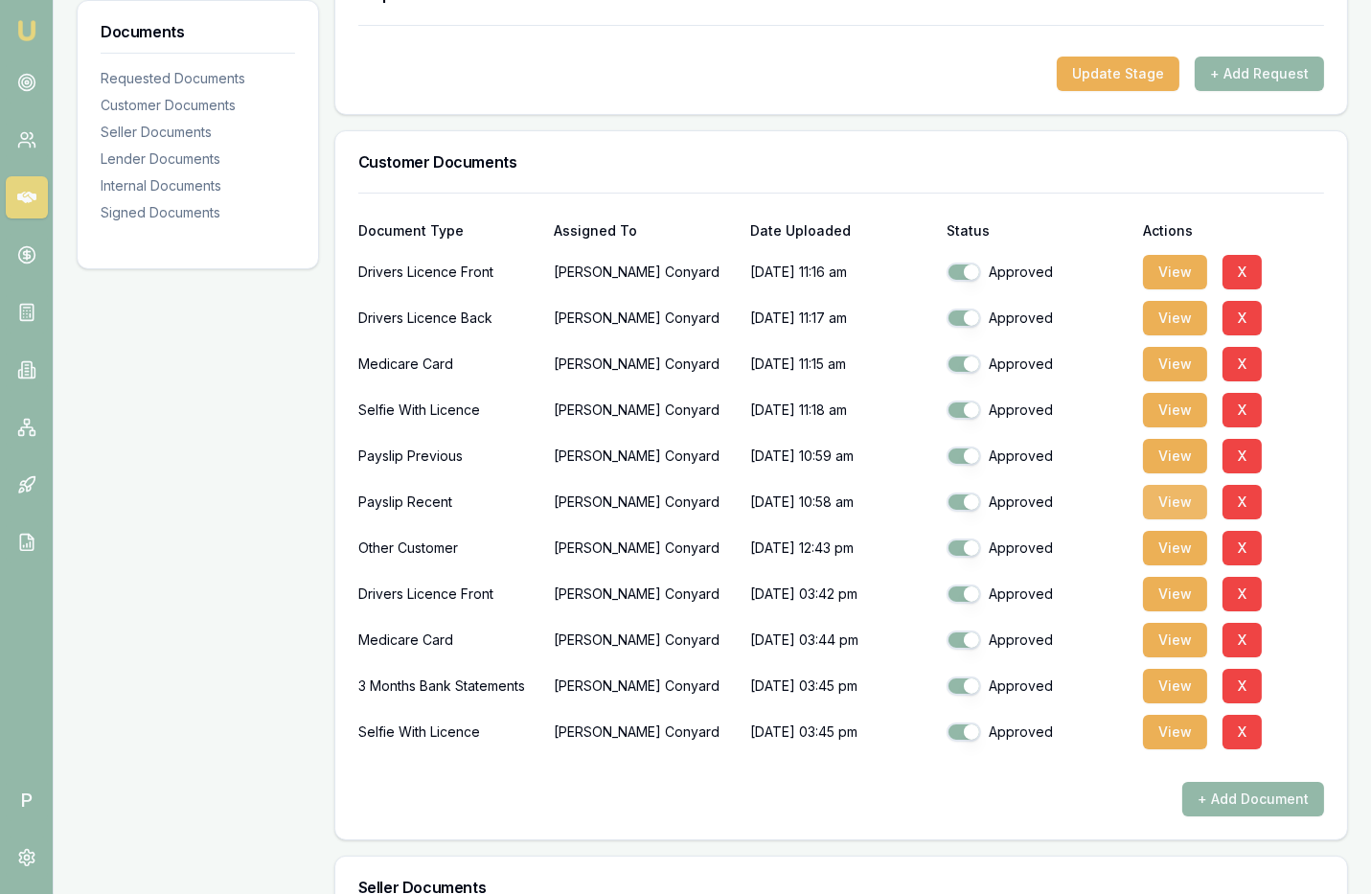
click at [1171, 500] on button "View" at bounding box center [1175, 502] width 64 height 34
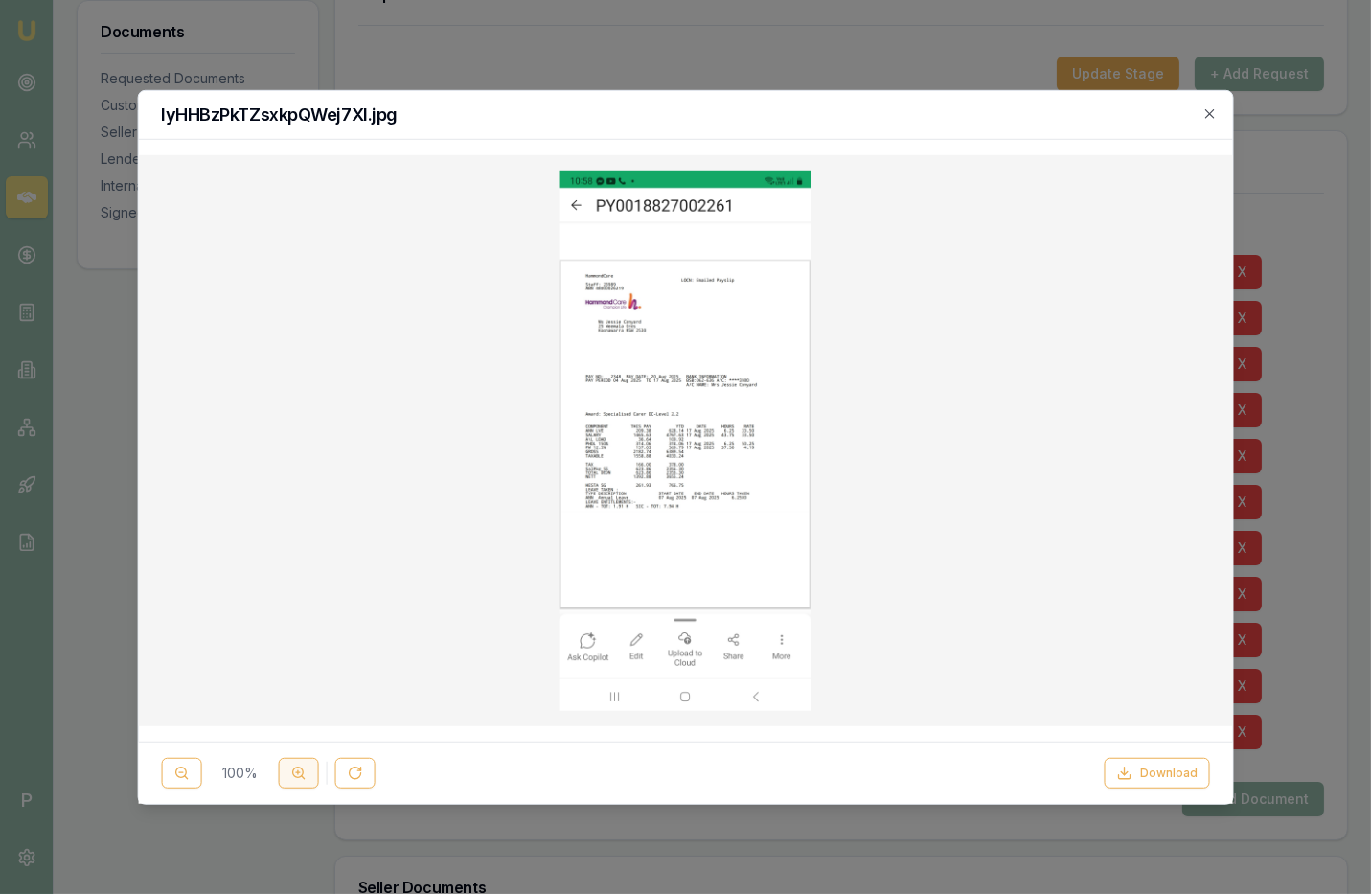
click at [301, 773] on circle at bounding box center [297, 772] width 11 height 11
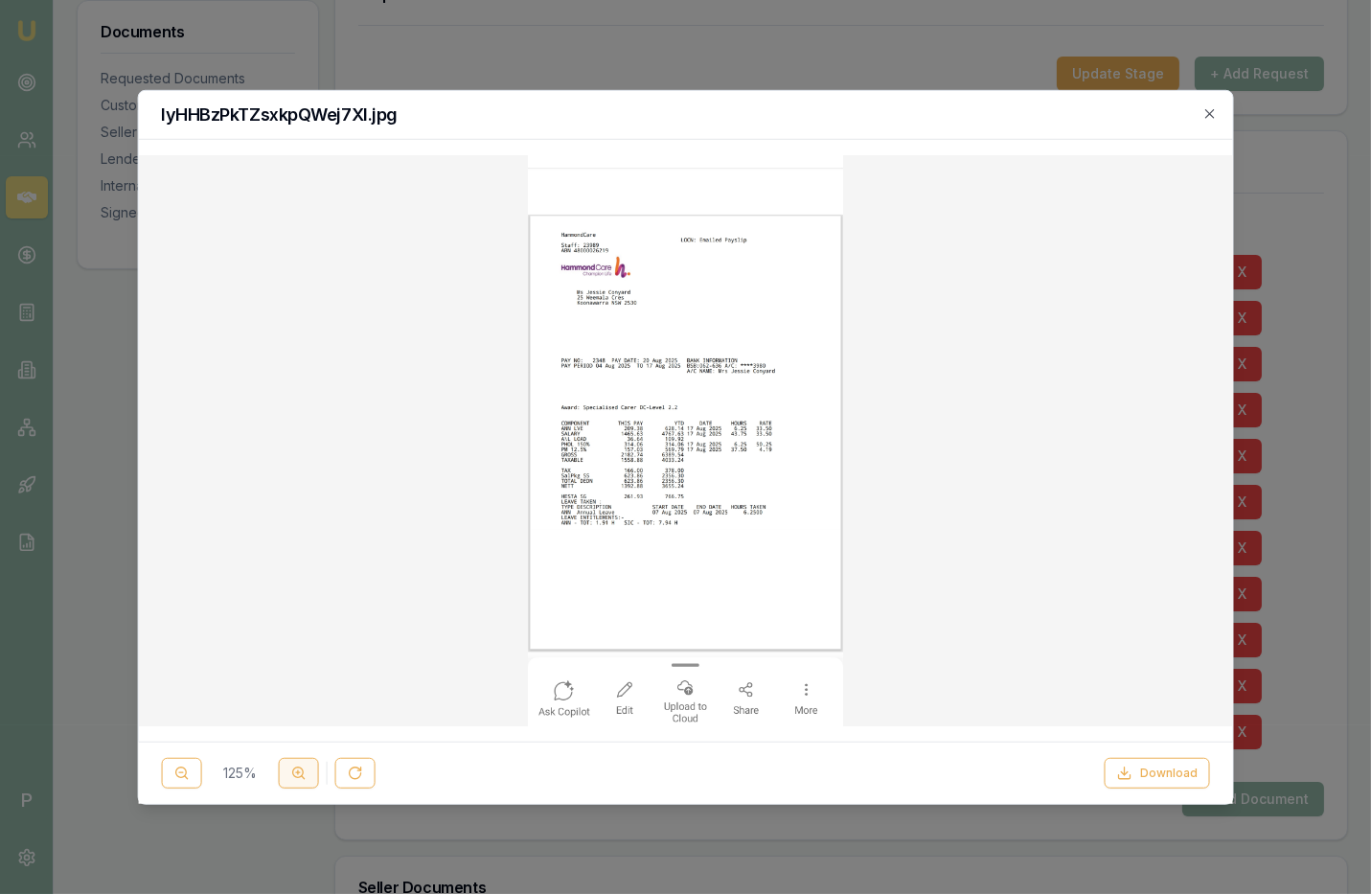
click at [301, 773] on circle at bounding box center [297, 772] width 11 height 11
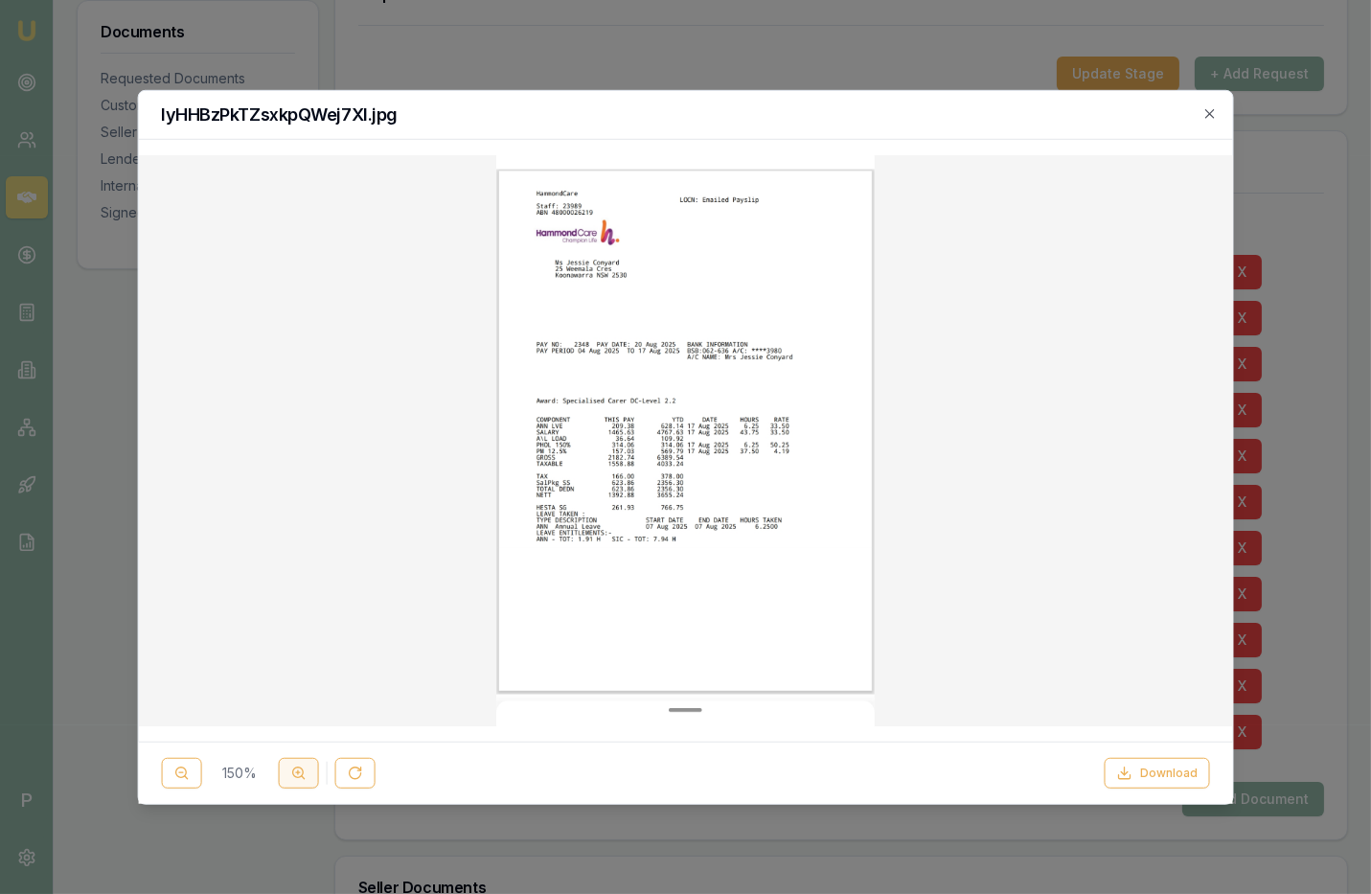
click at [301, 773] on circle at bounding box center [297, 772] width 11 height 11
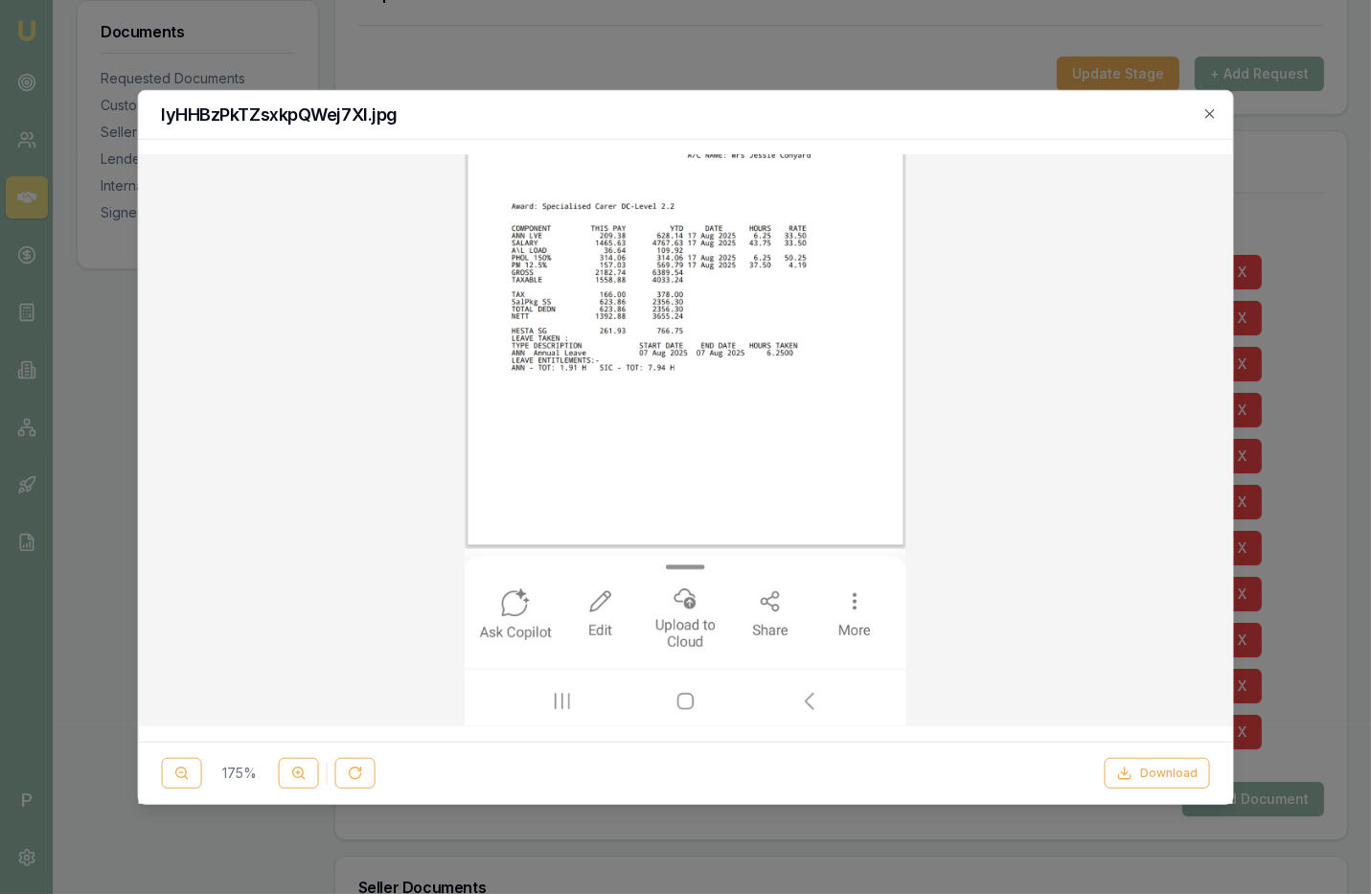
scroll to position [0, 0]
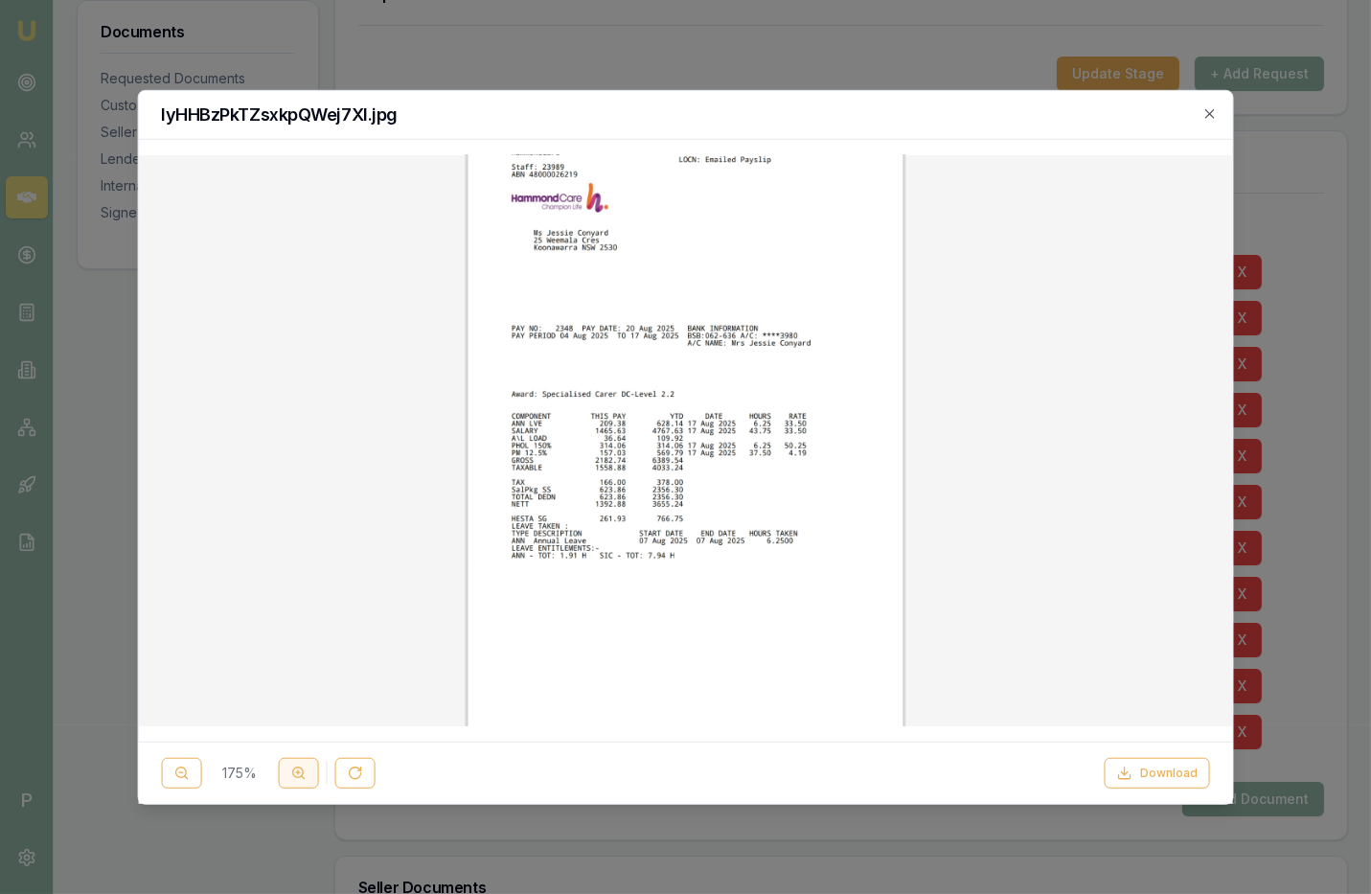
click at [298, 773] on icon at bounding box center [297, 772] width 15 height 15
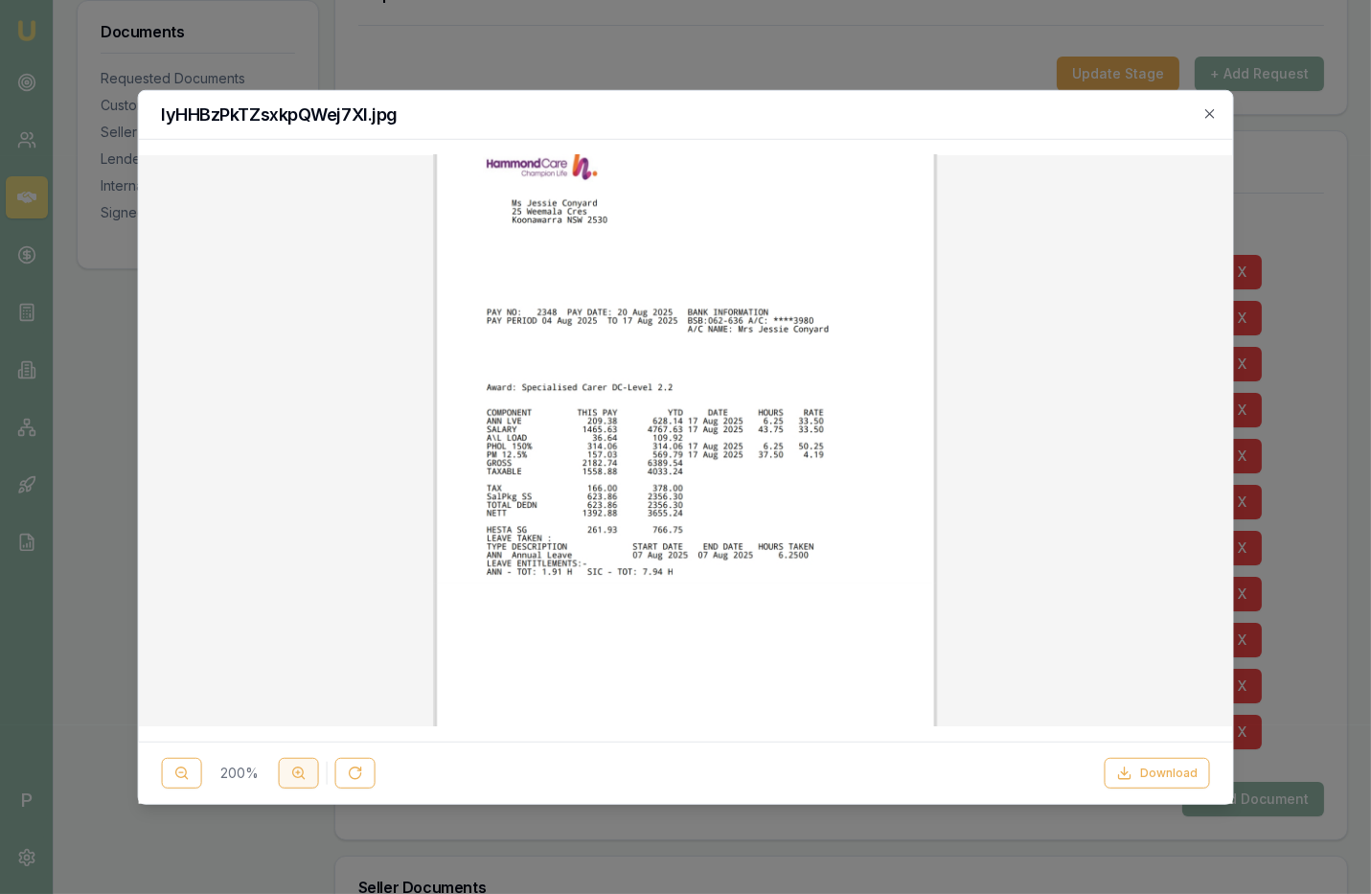
click at [298, 773] on icon at bounding box center [297, 772] width 15 height 15
